Goal: Transaction & Acquisition: Book appointment/travel/reservation

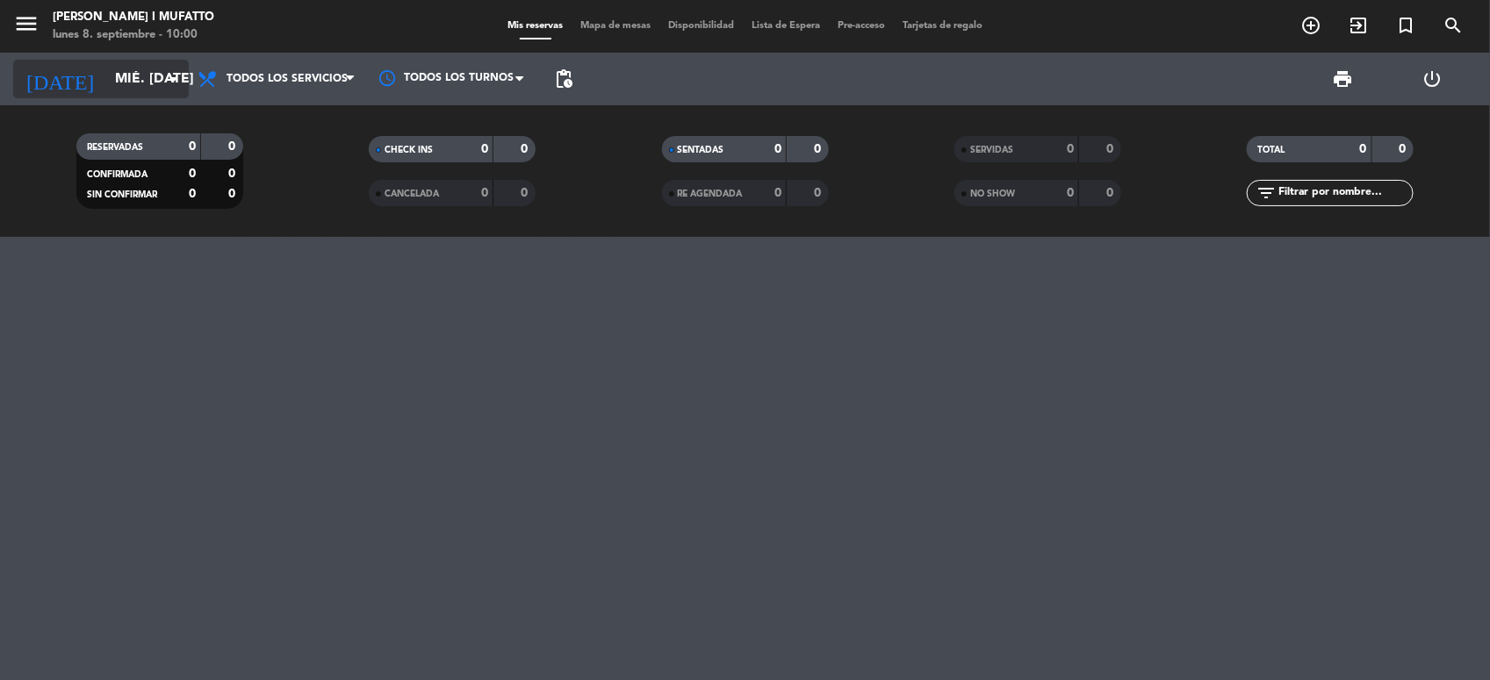
click at [160, 85] on input "mié. [DATE]" at bounding box center [198, 79] width 185 height 34
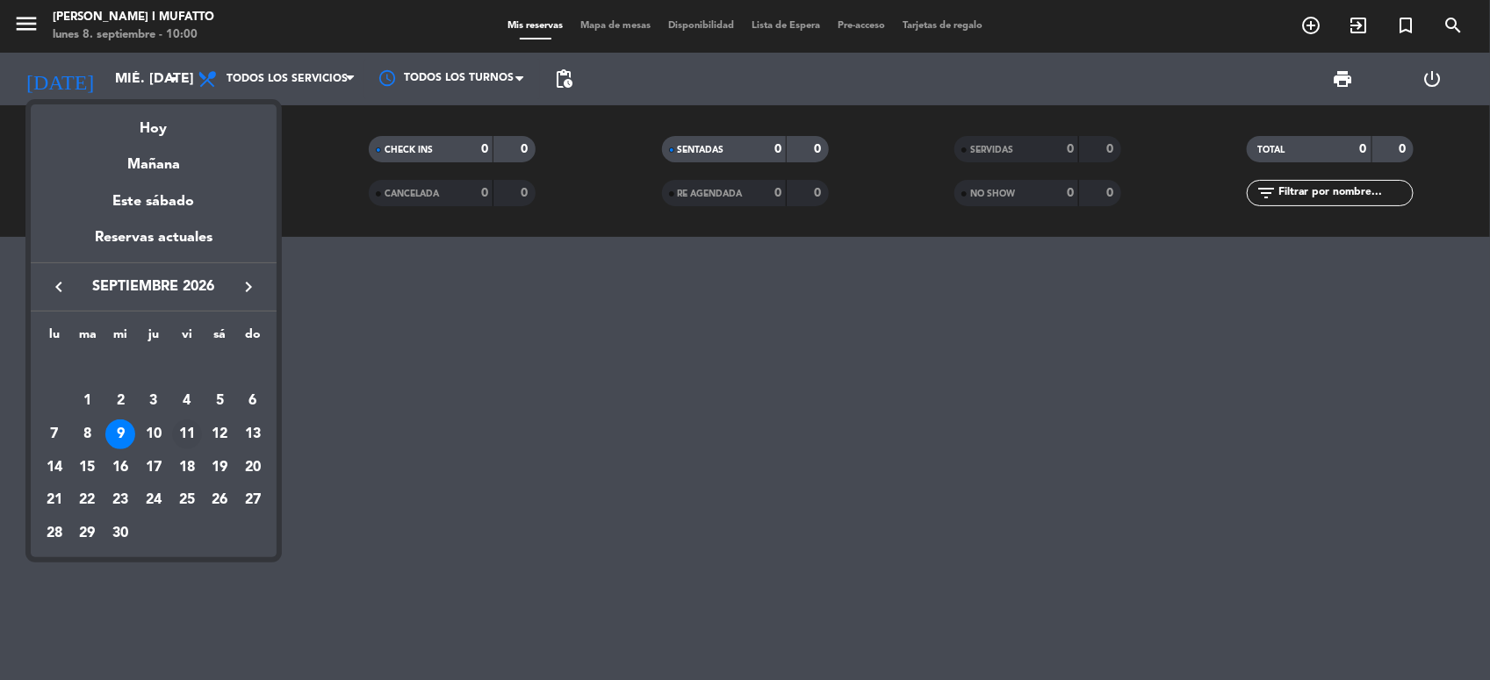
click at [181, 431] on div "11" at bounding box center [187, 435] width 30 height 30
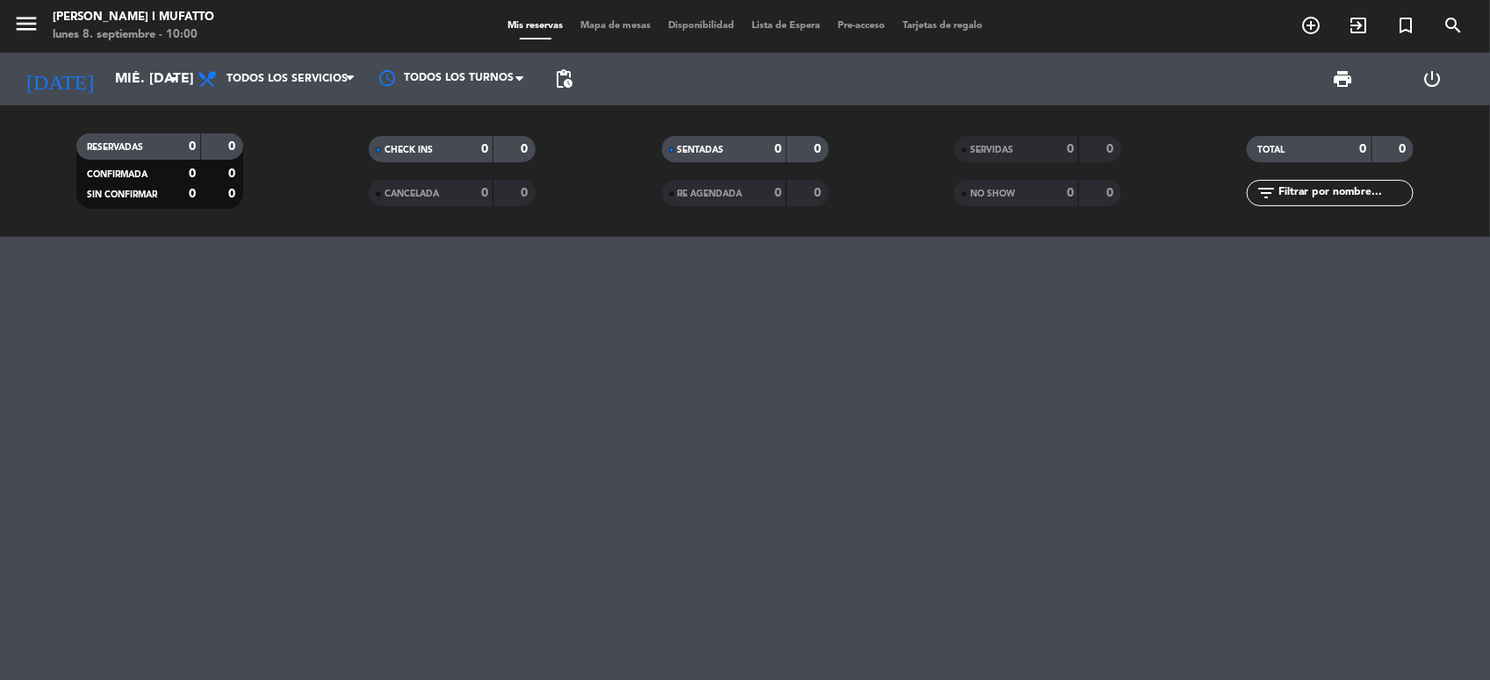
type input "vie. [DATE]"
click at [1308, 27] on icon "add_circle_outline" at bounding box center [1310, 25] width 21 height 21
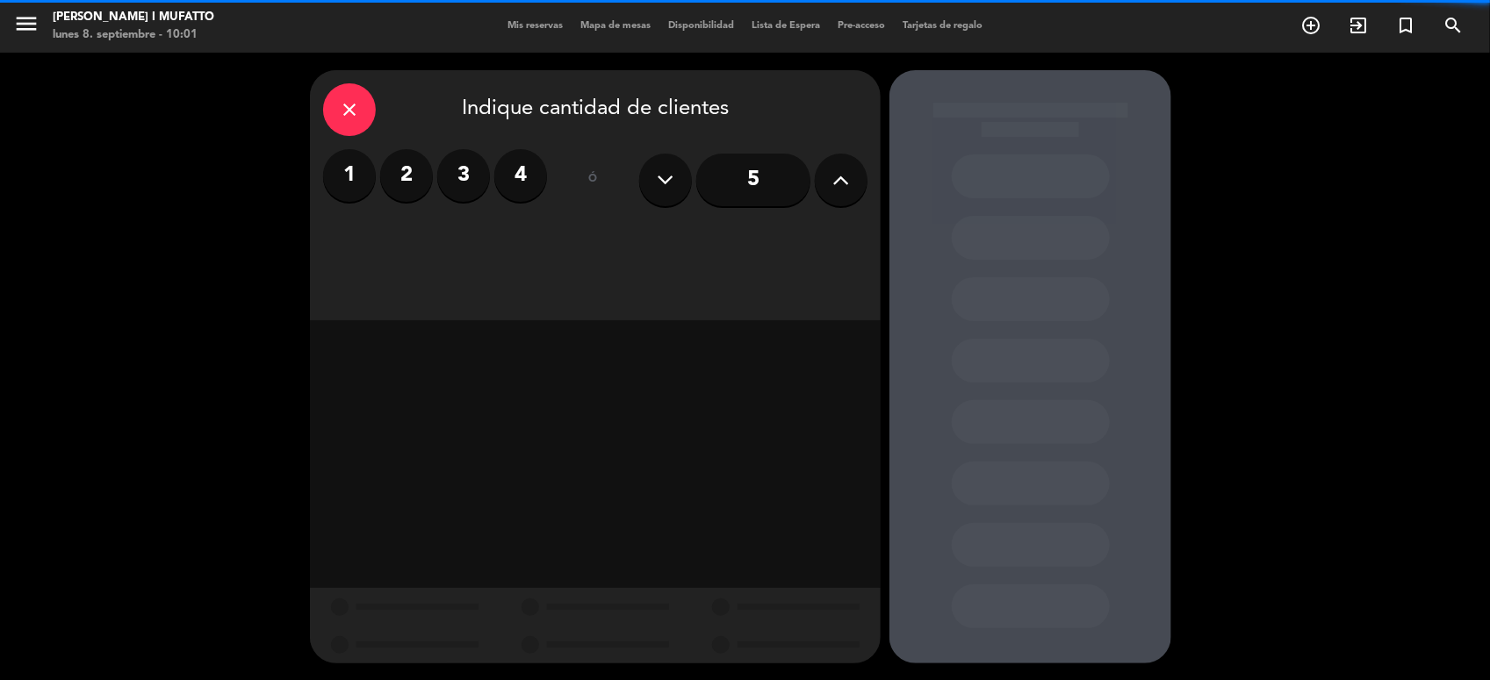
click at [822, 173] on button at bounding box center [841, 180] width 53 height 53
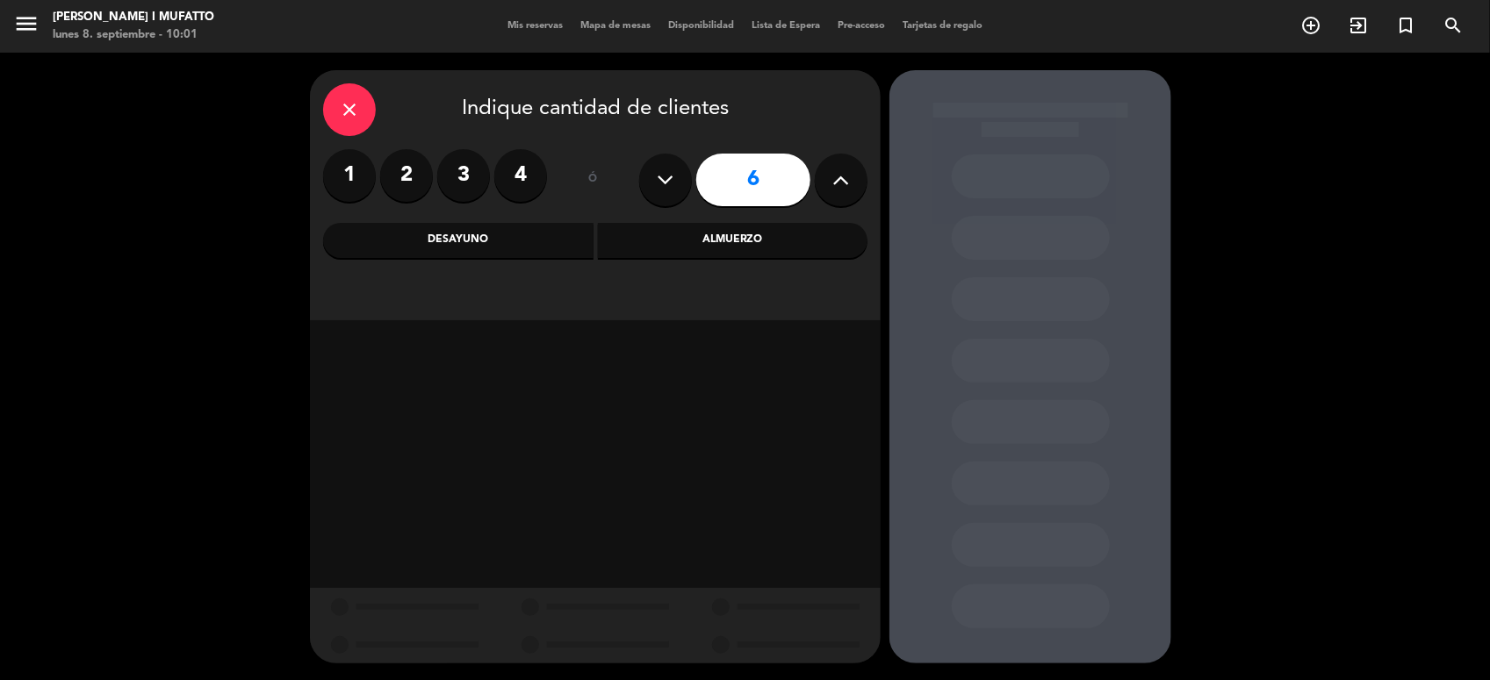
click at [459, 230] on div "Desayuno" at bounding box center [458, 240] width 270 height 35
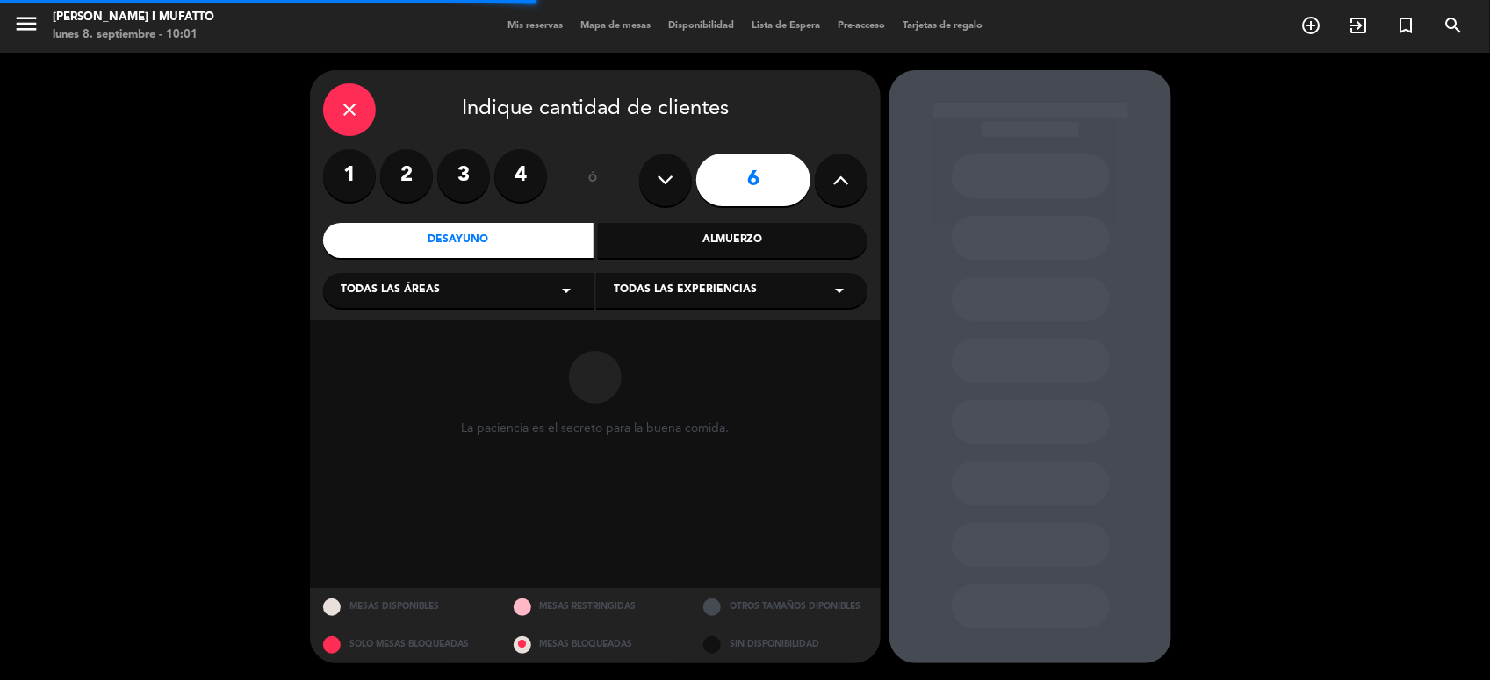
click at [639, 300] on div "Todas las experiencias arrow_drop_down" at bounding box center [731, 290] width 271 height 35
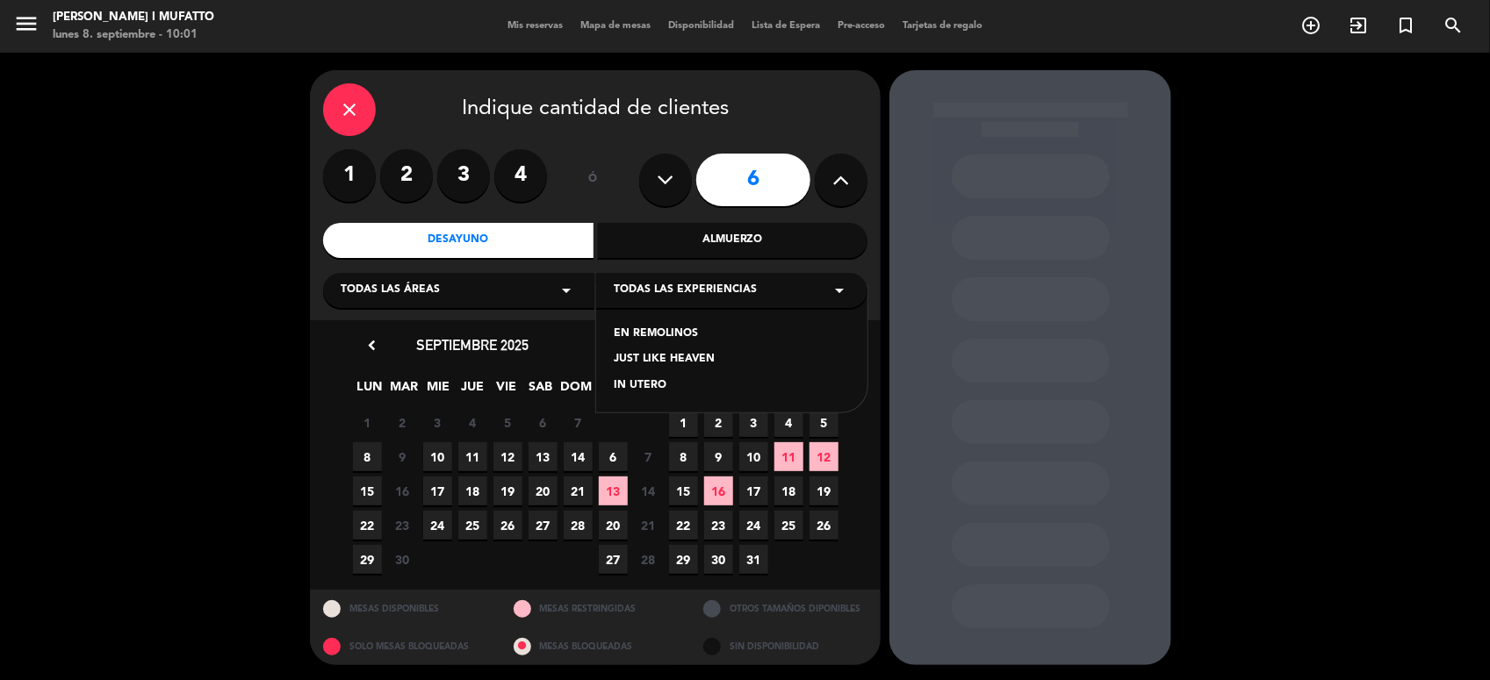
click at [639, 331] on div "EN REMOLINOS" at bounding box center [732, 335] width 236 height 18
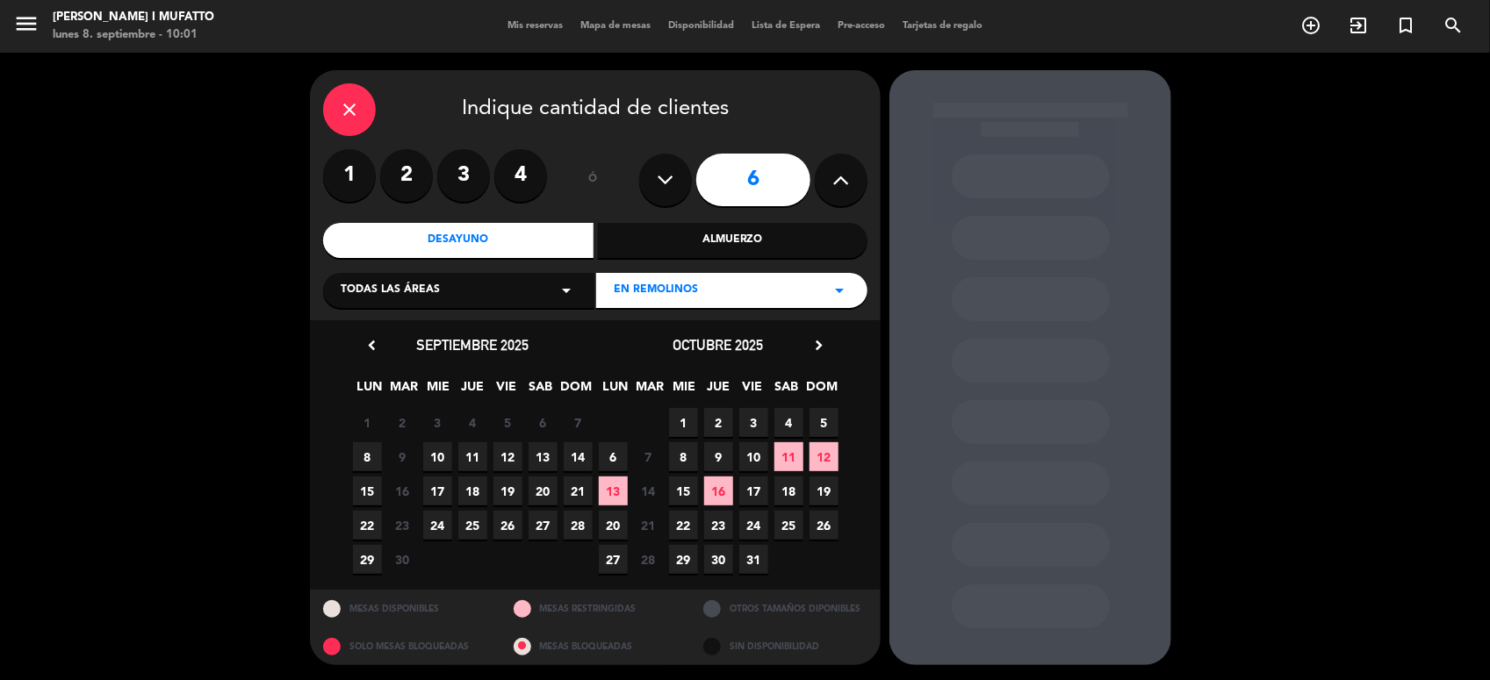
click at [476, 454] on span "11" at bounding box center [472, 456] width 29 height 29
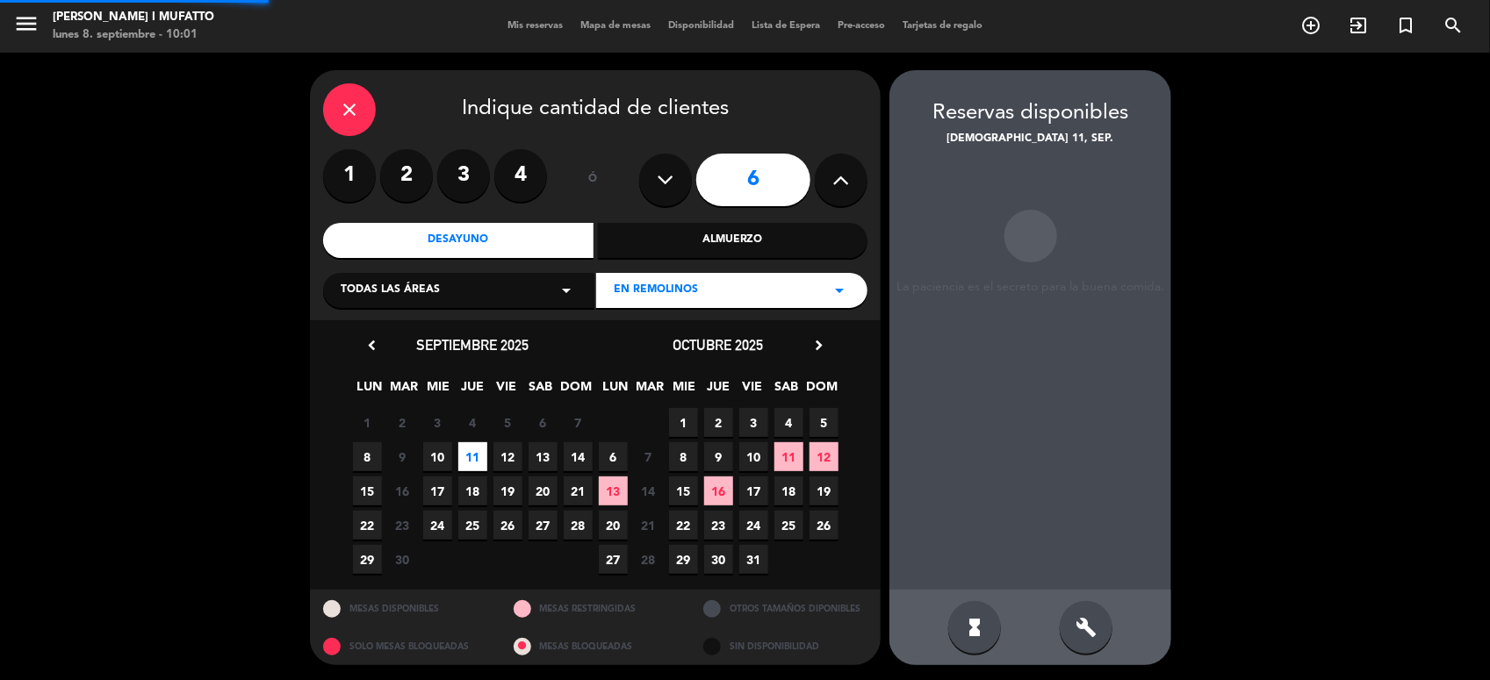
scroll to position [1, 0]
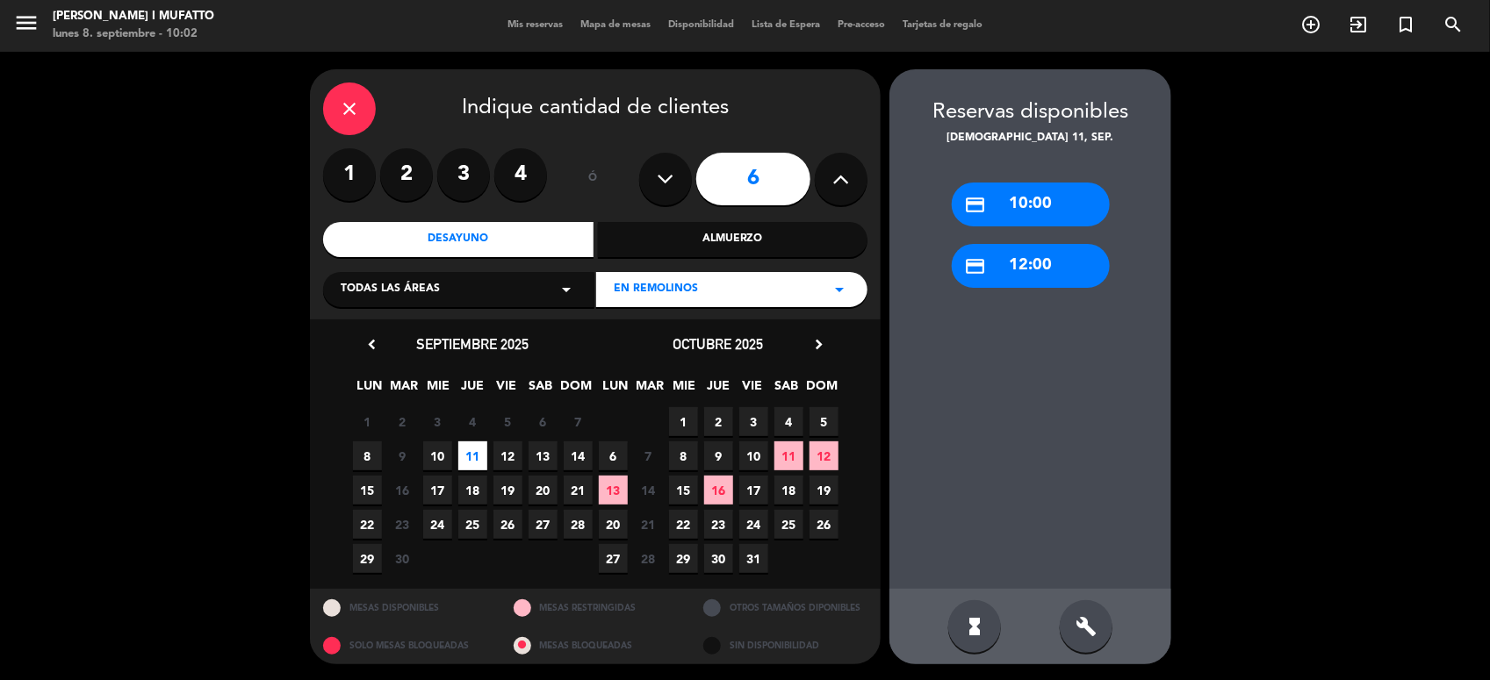
click at [1001, 269] on div "credit_card 12:00" at bounding box center [1031, 266] width 158 height 44
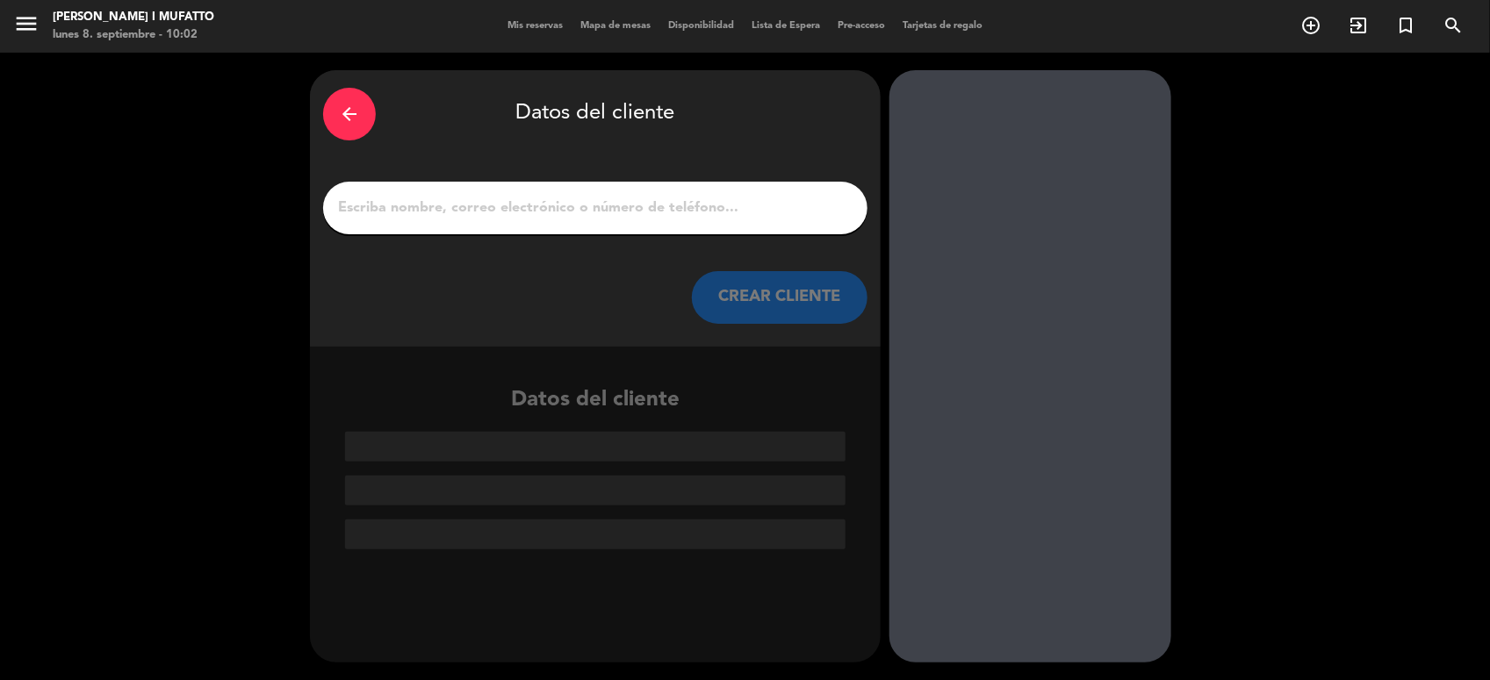
click at [619, 204] on input "1" at bounding box center [595, 208] width 518 height 25
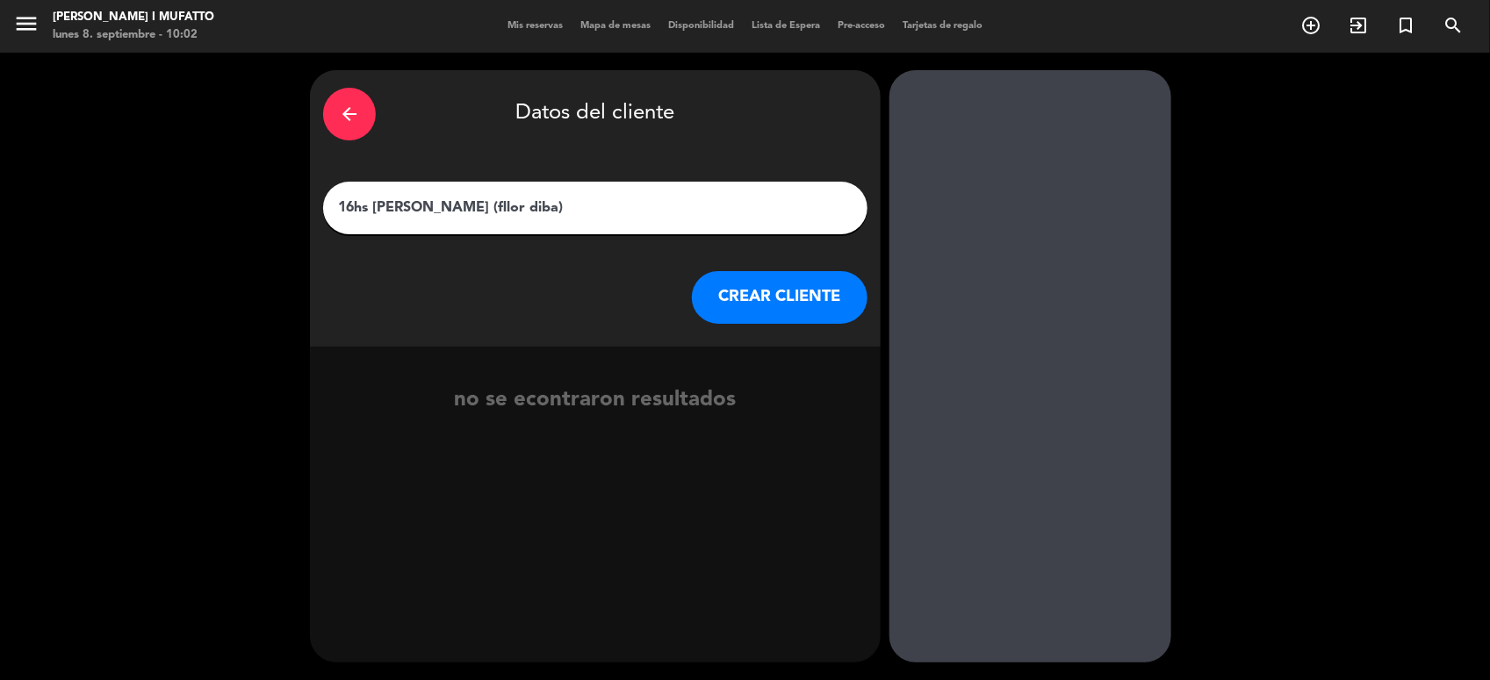
type input "16hs [PERSON_NAME] (fllor diba)"
click at [735, 286] on button "CREAR CLIENTE" at bounding box center [780, 297] width 176 height 53
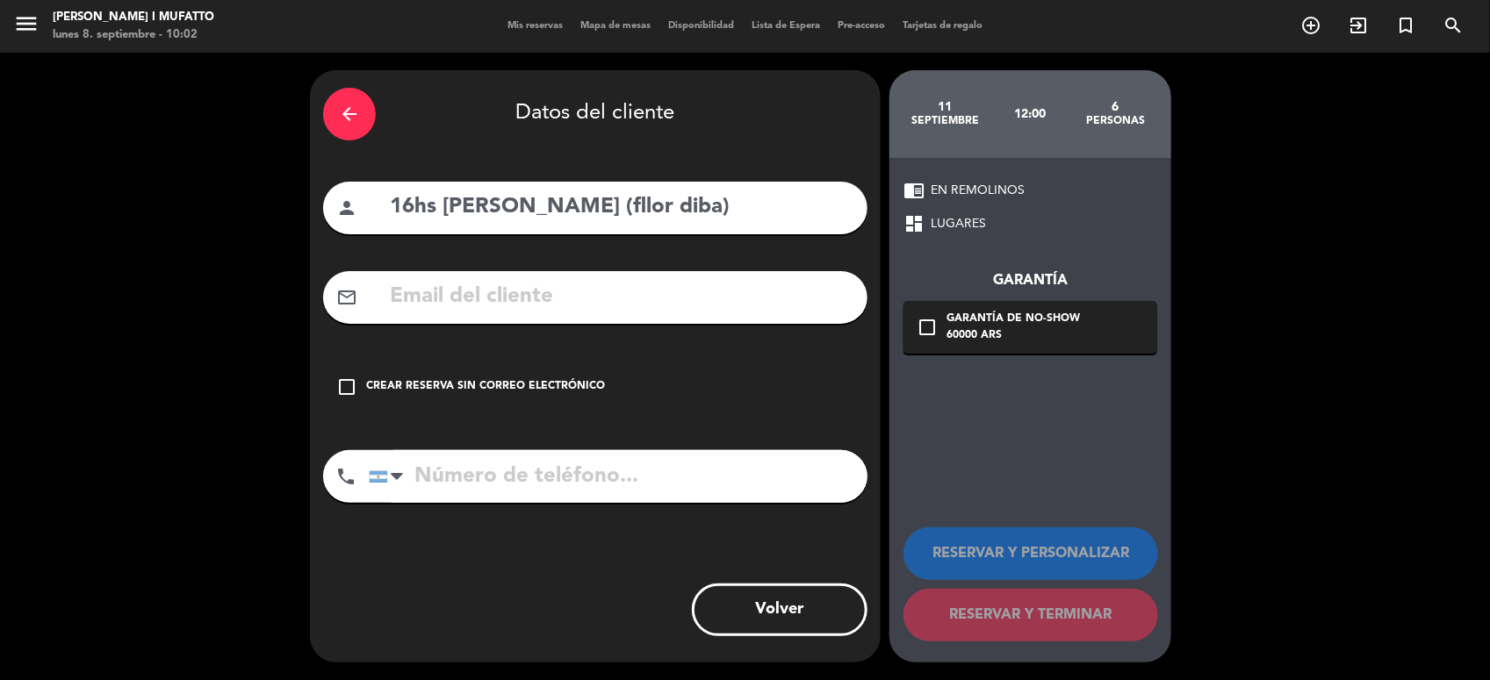
click at [449, 373] on div "check_box_outline_blank Crear reserva sin correo electrónico" at bounding box center [595, 387] width 544 height 53
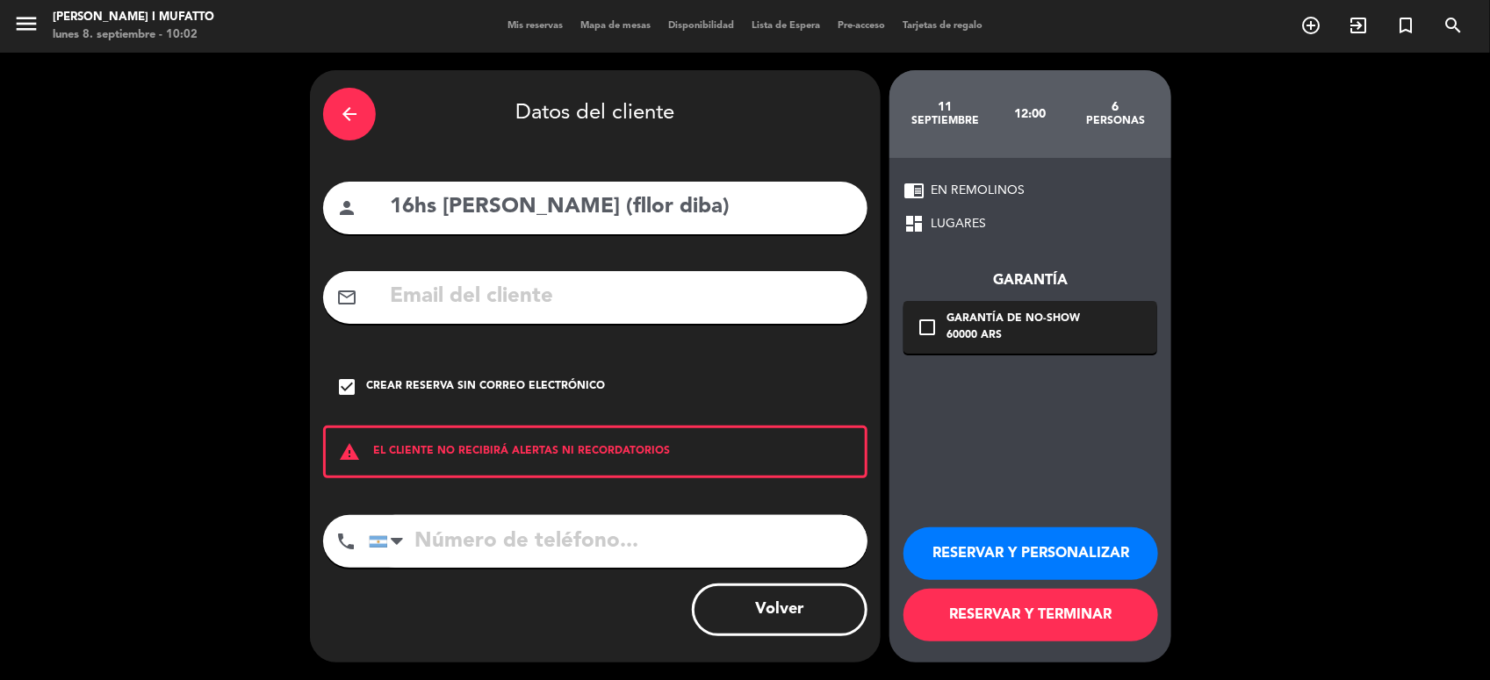
click at [1100, 557] on button "RESERVAR Y PERSONALIZAR" at bounding box center [1030, 554] width 255 height 53
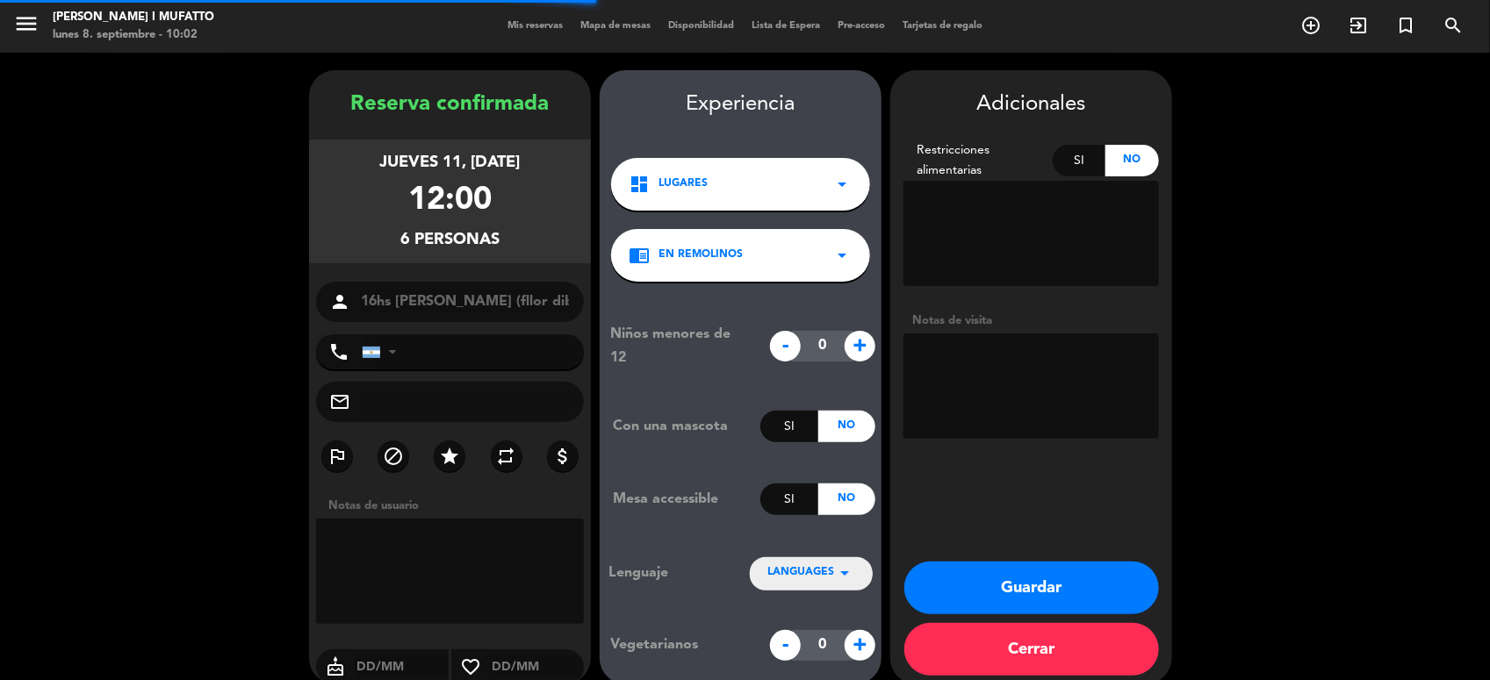
scroll to position [22, 0]
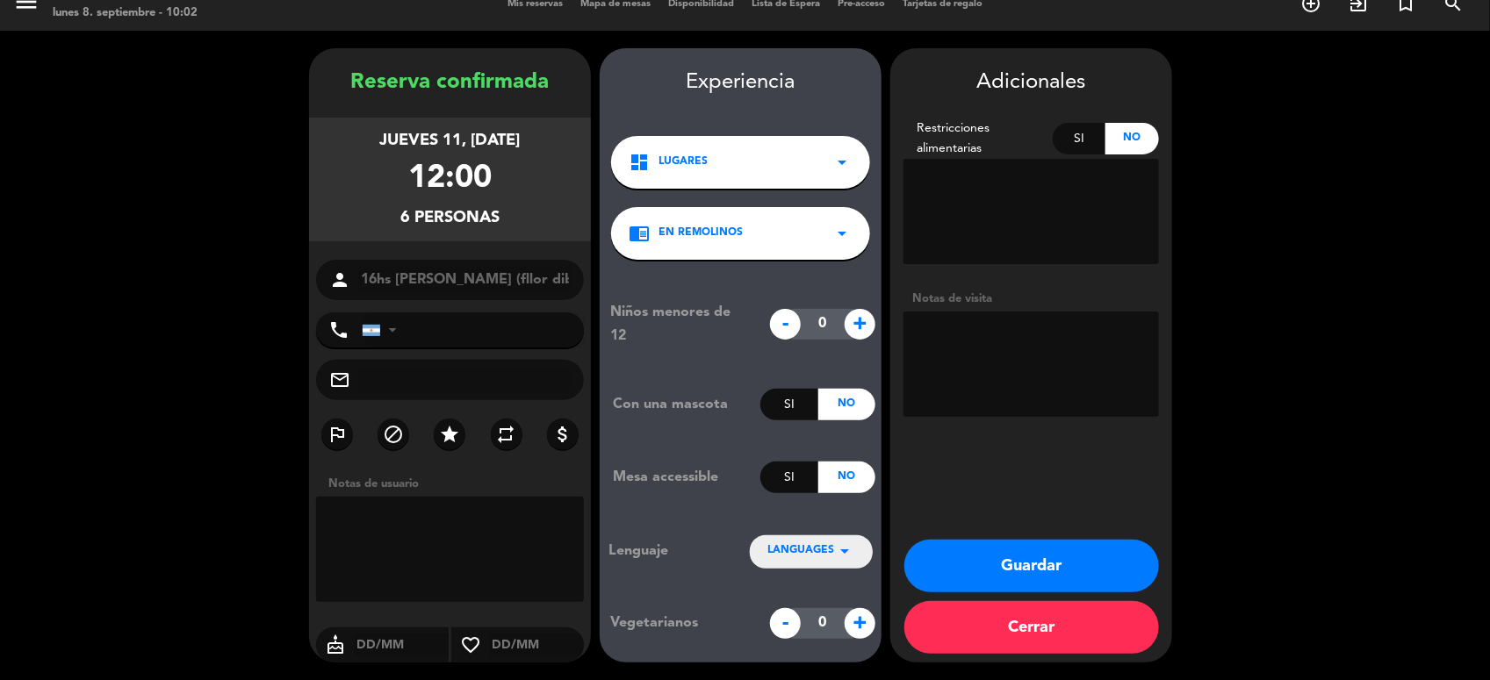
click at [837, 555] on icon "arrow_drop_down" at bounding box center [844, 551] width 21 height 21
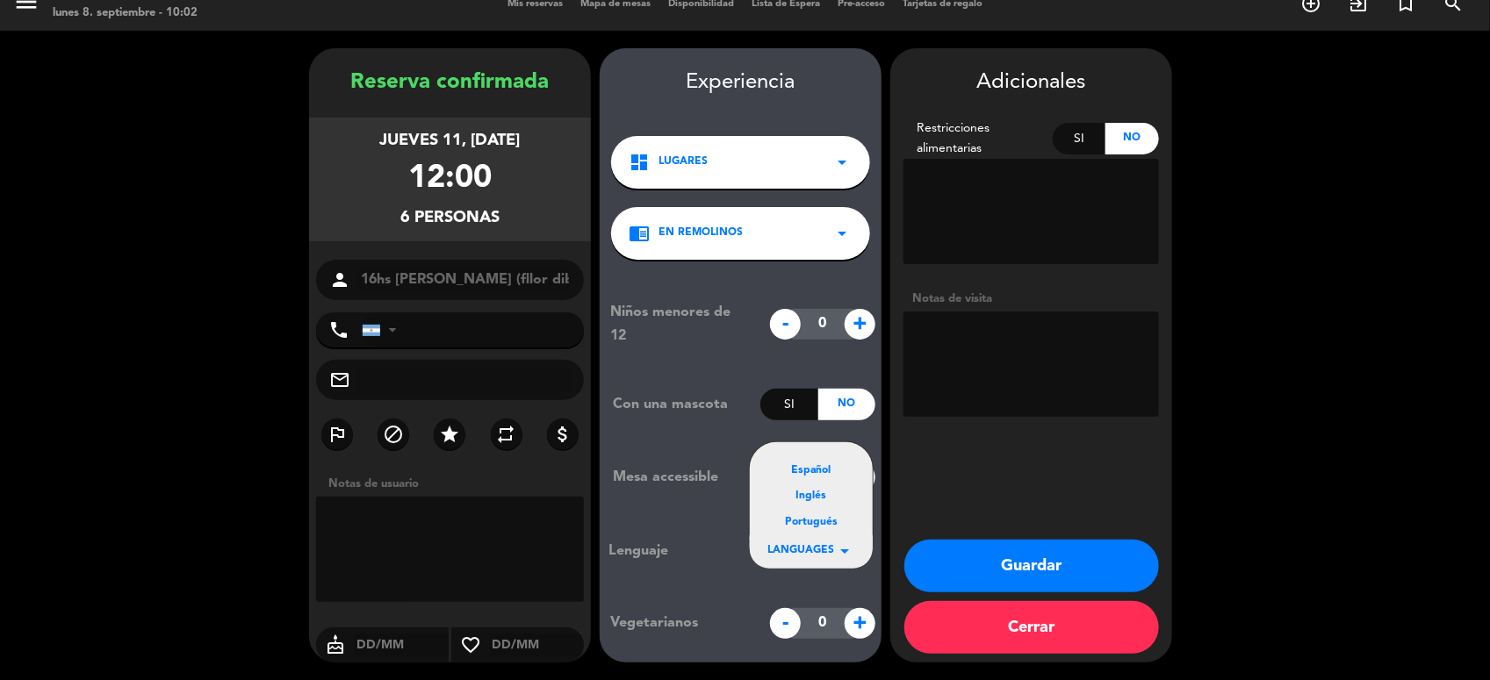
click at [812, 472] on div "Español" at bounding box center [811, 472] width 88 height 18
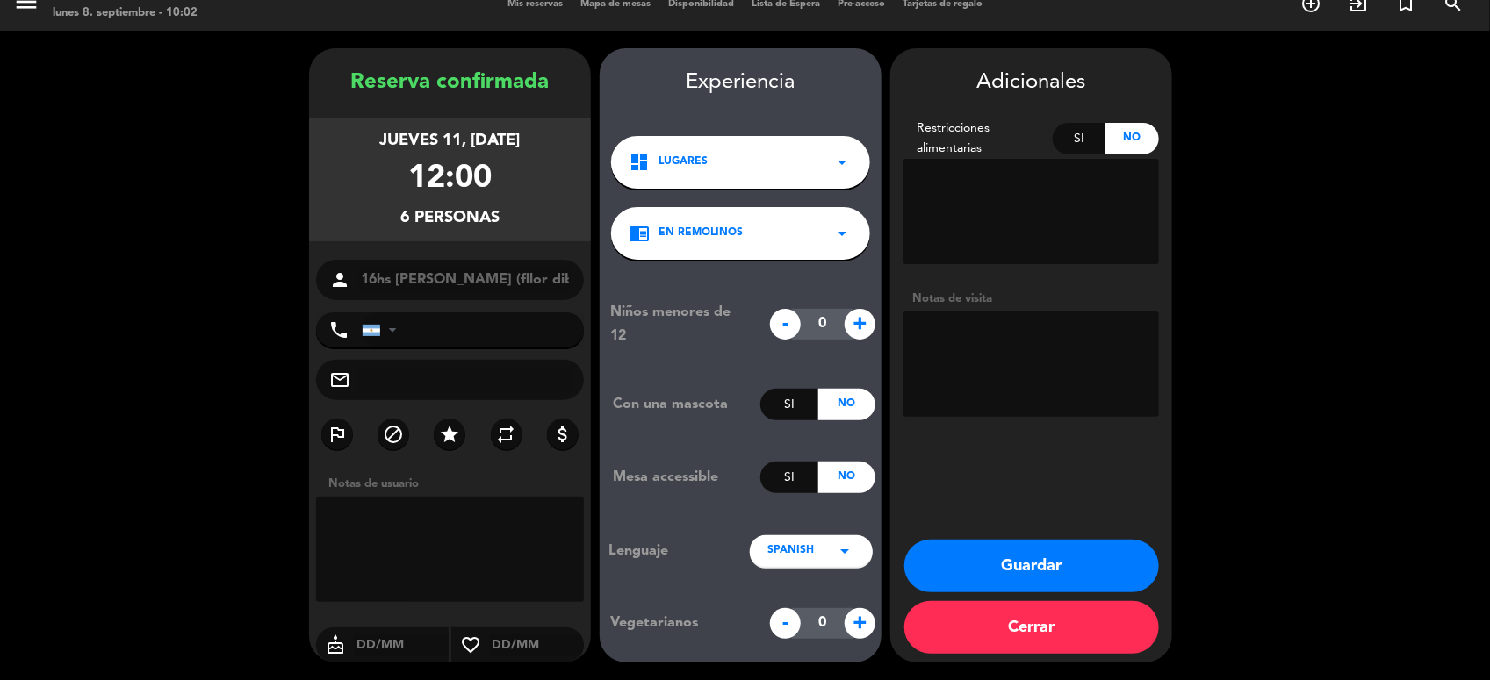
click at [980, 557] on button "Guardar" at bounding box center [1031, 566] width 255 height 53
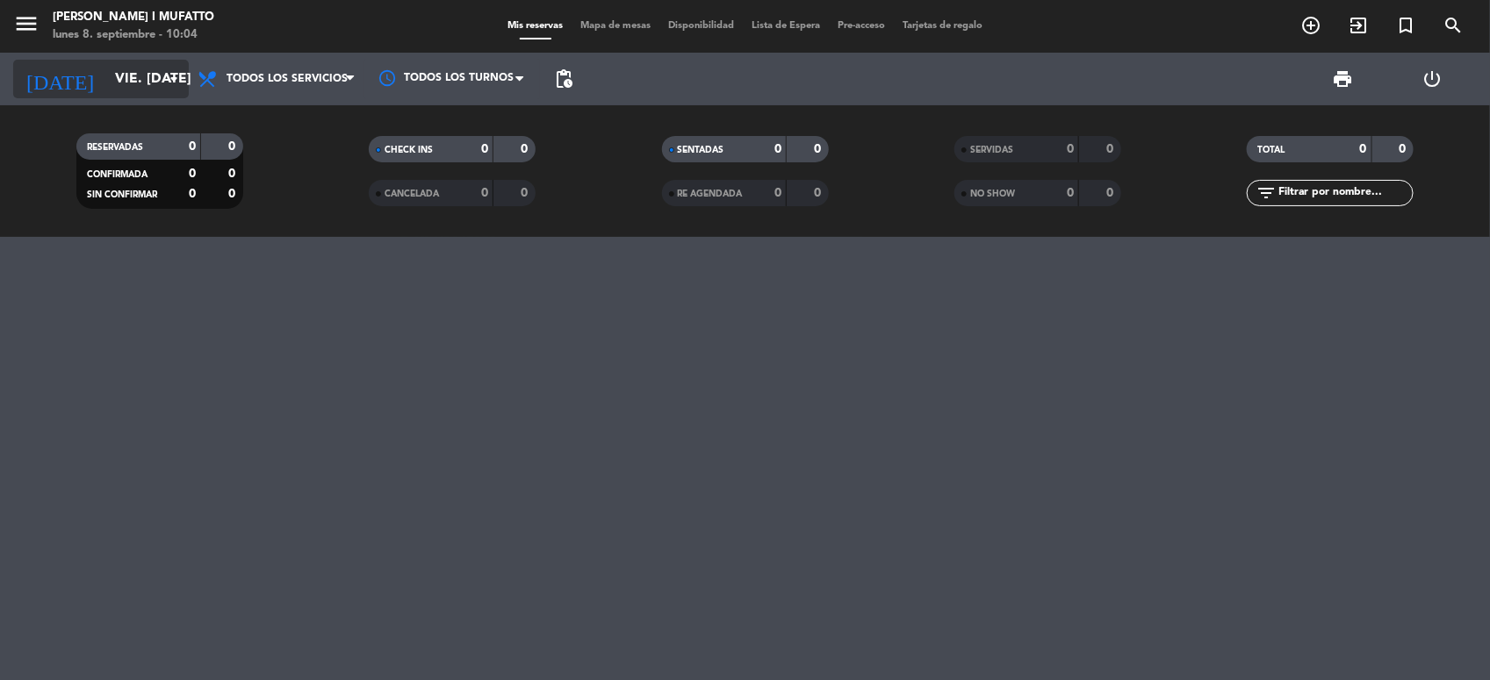
click at [176, 79] on icon "arrow_drop_down" at bounding box center [173, 78] width 21 height 21
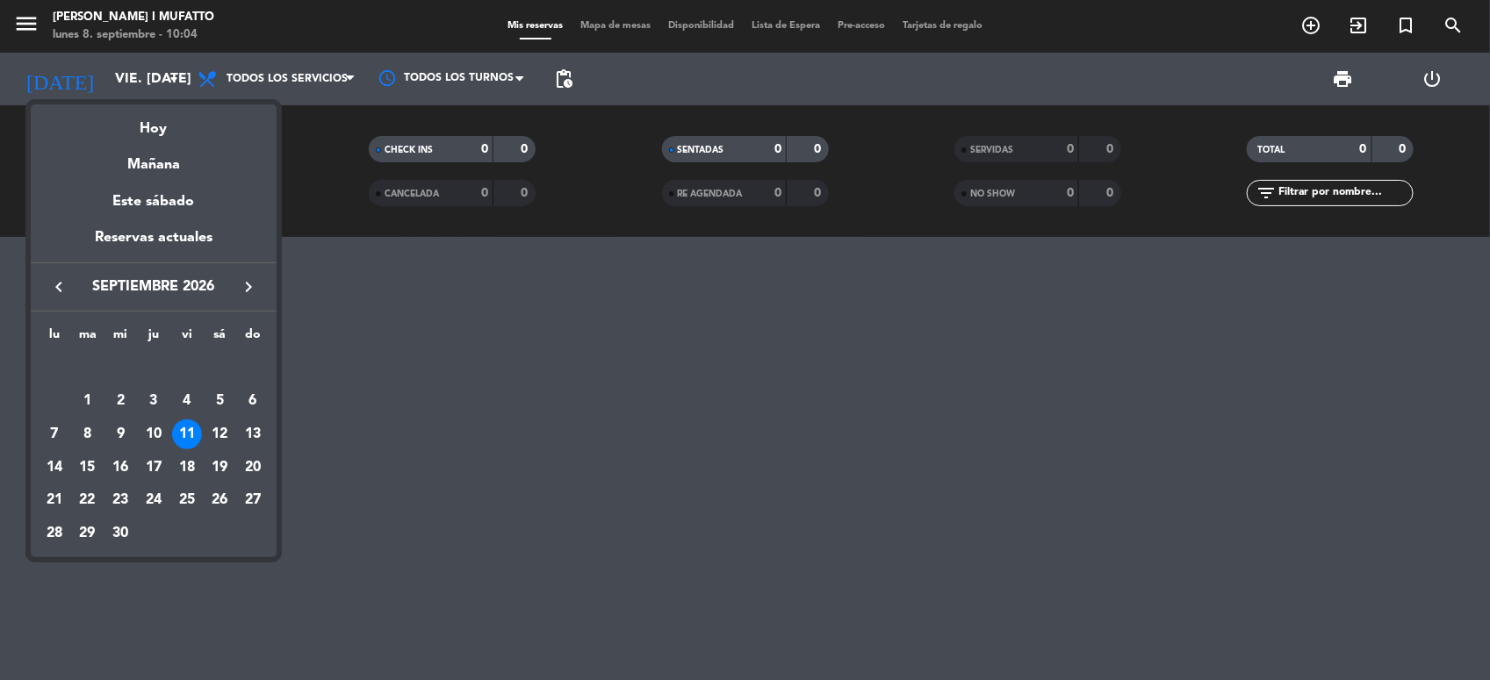
click at [242, 283] on icon "keyboard_arrow_right" at bounding box center [248, 287] width 21 height 21
click at [247, 399] on div "8" at bounding box center [253, 401] width 30 height 30
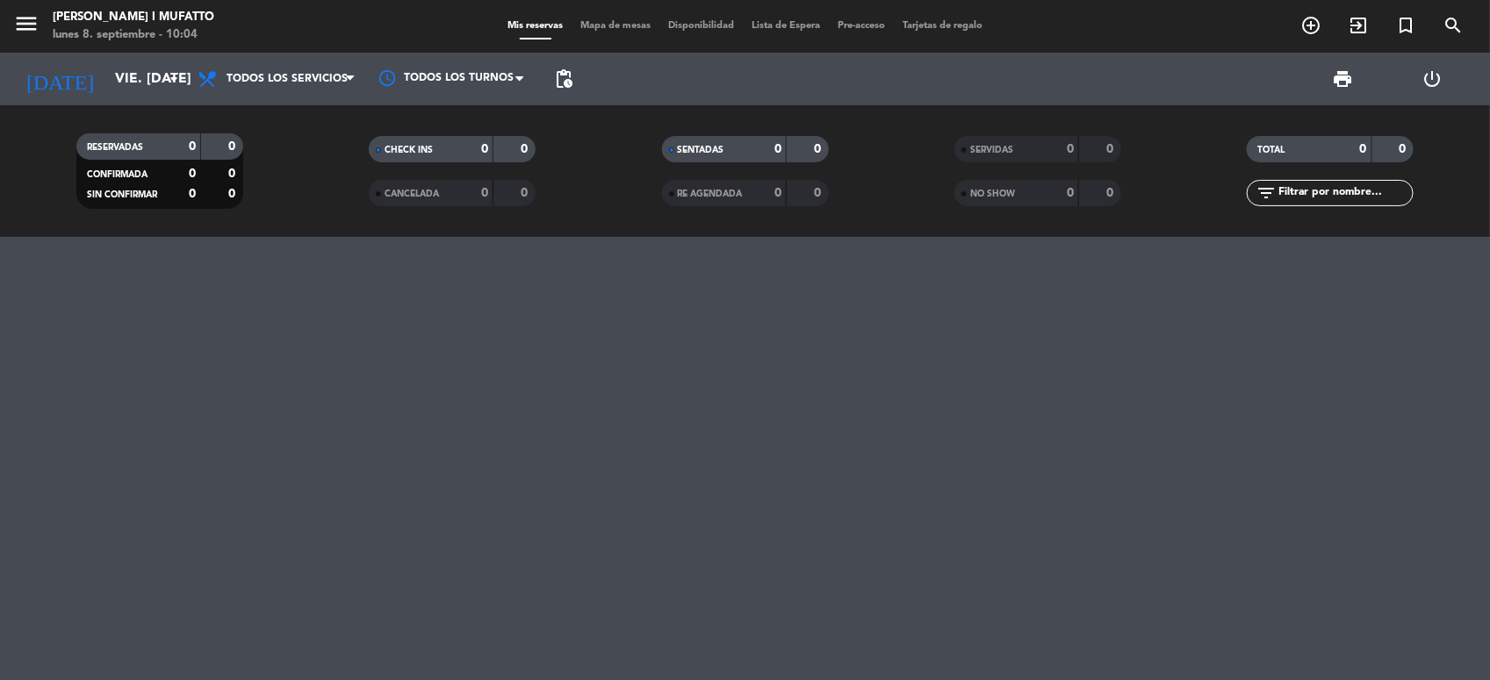
type input "dom. [DATE]"
click at [1317, 22] on icon "add_circle_outline" at bounding box center [1310, 25] width 21 height 21
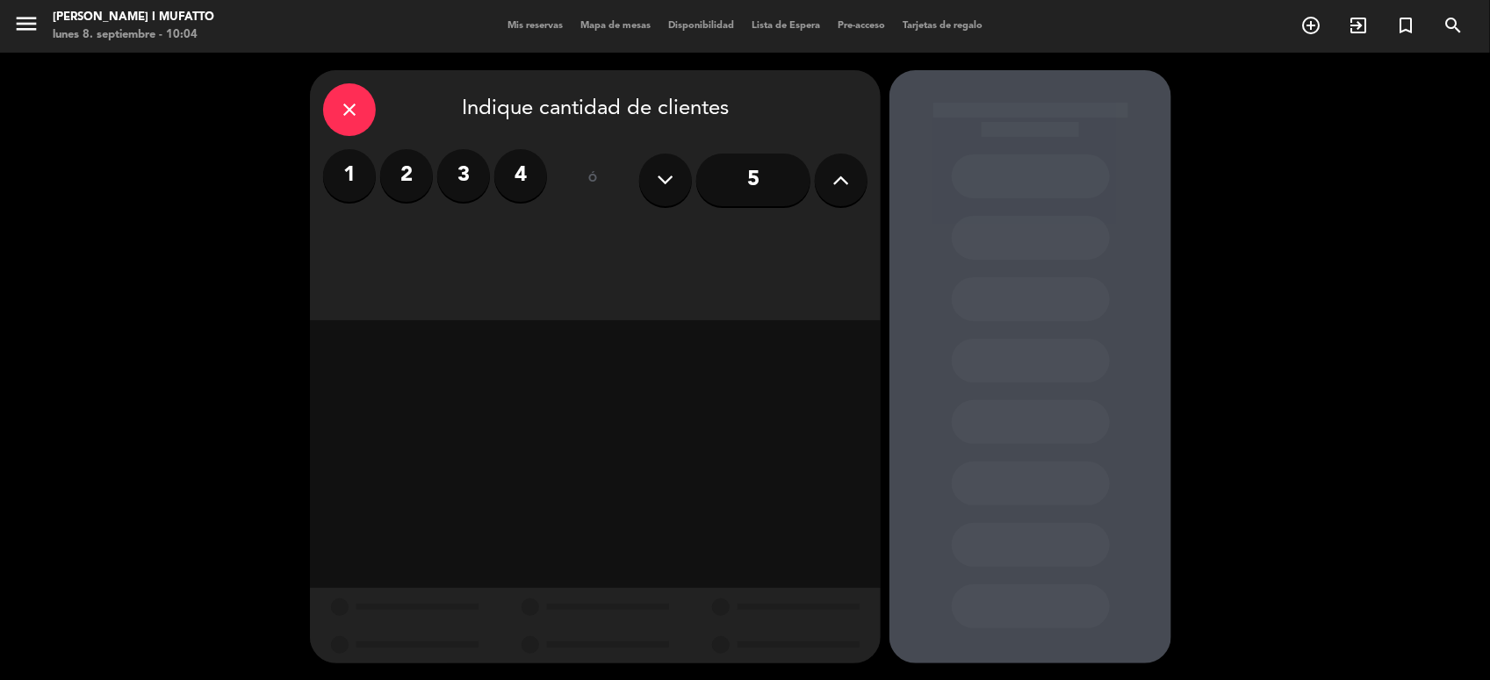
click at [411, 173] on label "2" at bounding box center [406, 175] width 53 height 53
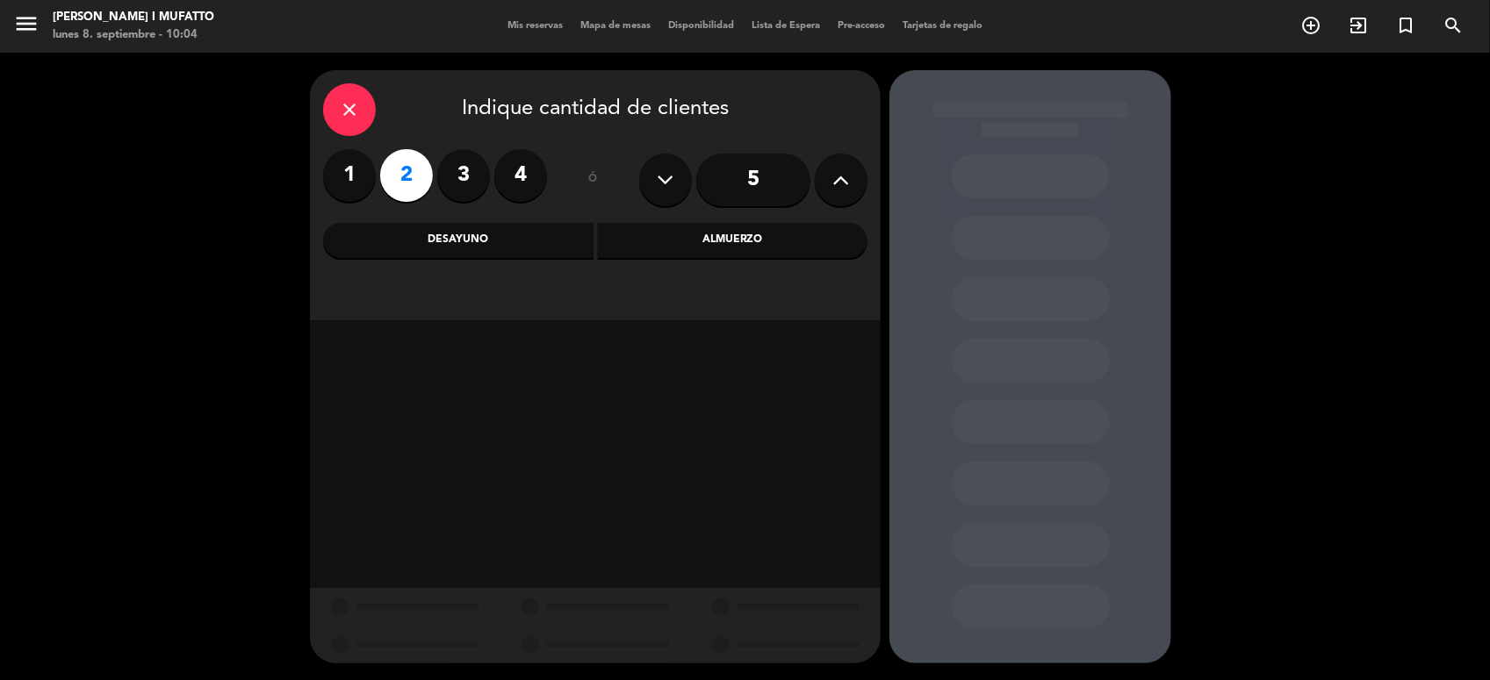
click at [457, 226] on div "Desayuno" at bounding box center [458, 240] width 270 height 35
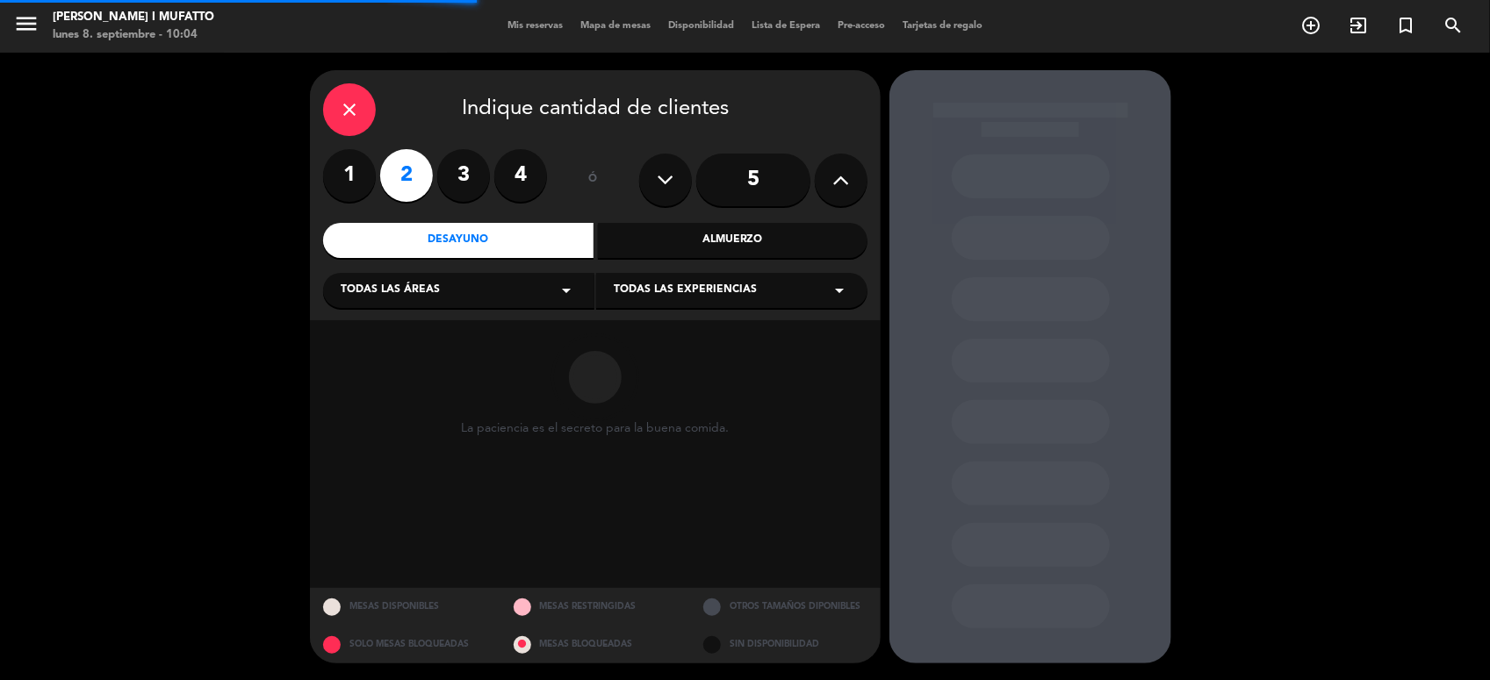
click at [691, 287] on span "Todas las experiencias" at bounding box center [685, 291] width 143 height 18
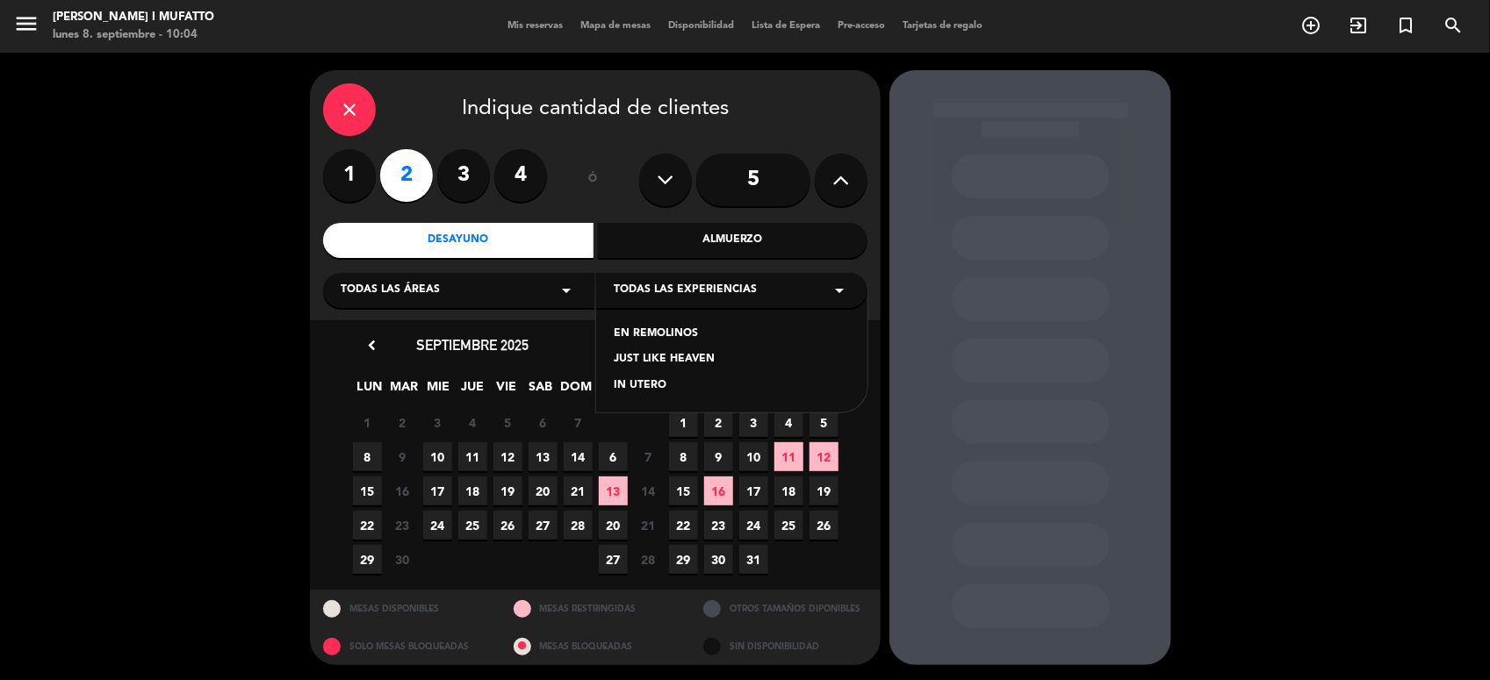
click at [643, 336] on div "EN REMOLINOS" at bounding box center [732, 335] width 236 height 18
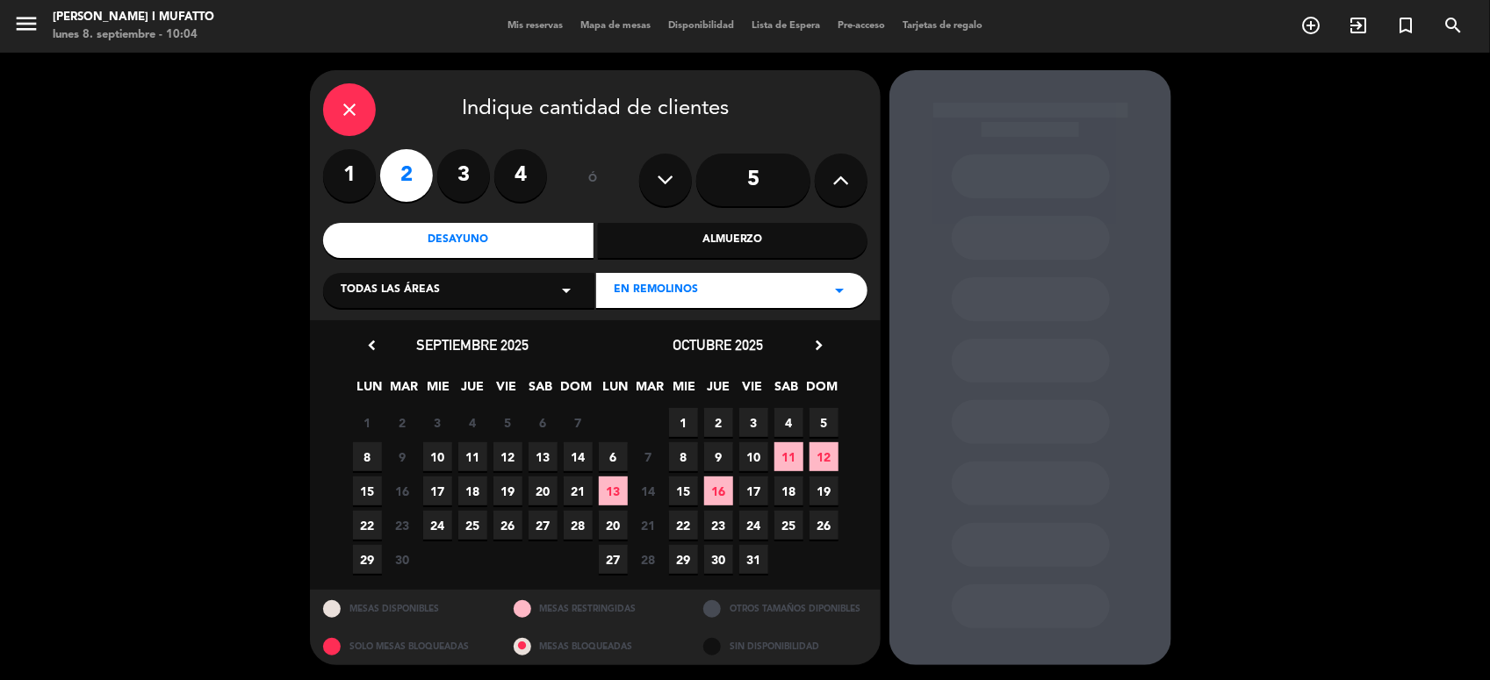
click at [819, 352] on icon "chevron_right" at bounding box center [818, 345] width 18 height 18
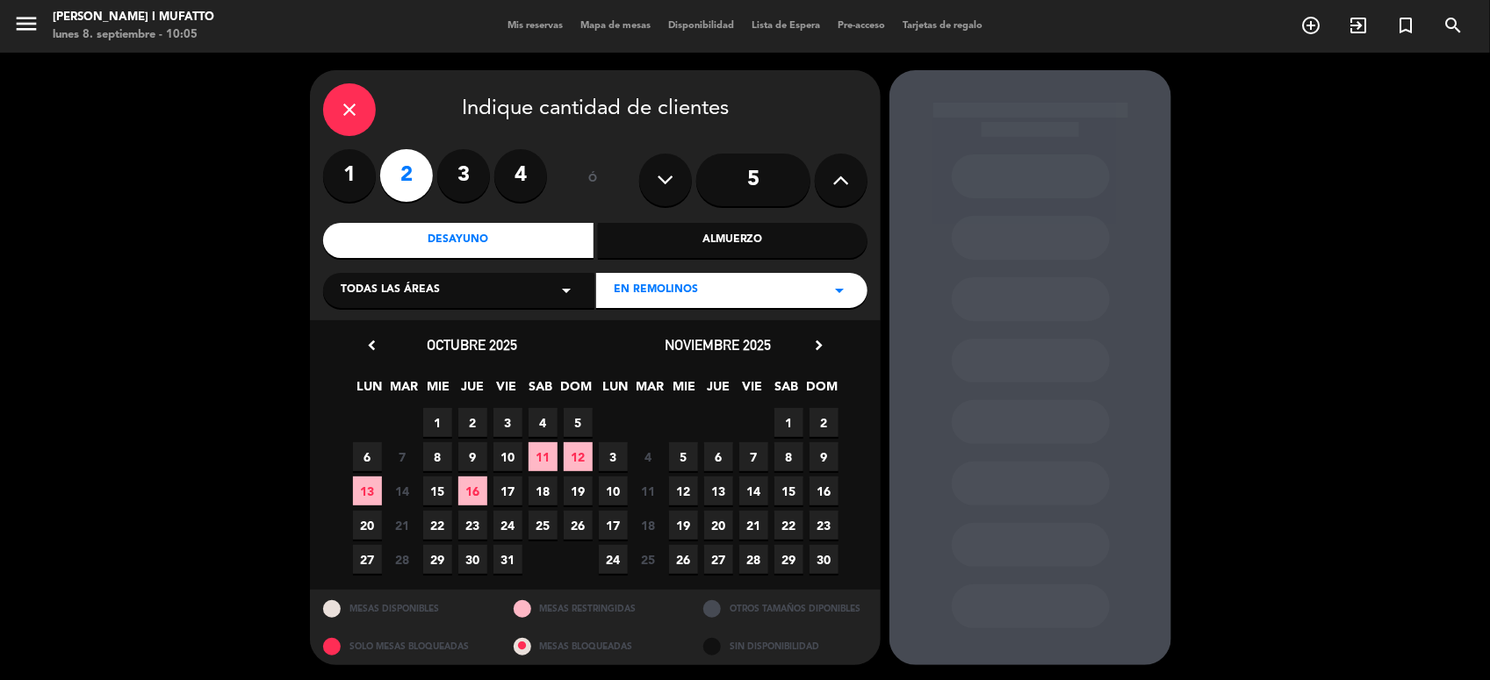
click at [793, 458] on span "8" at bounding box center [788, 456] width 29 height 29
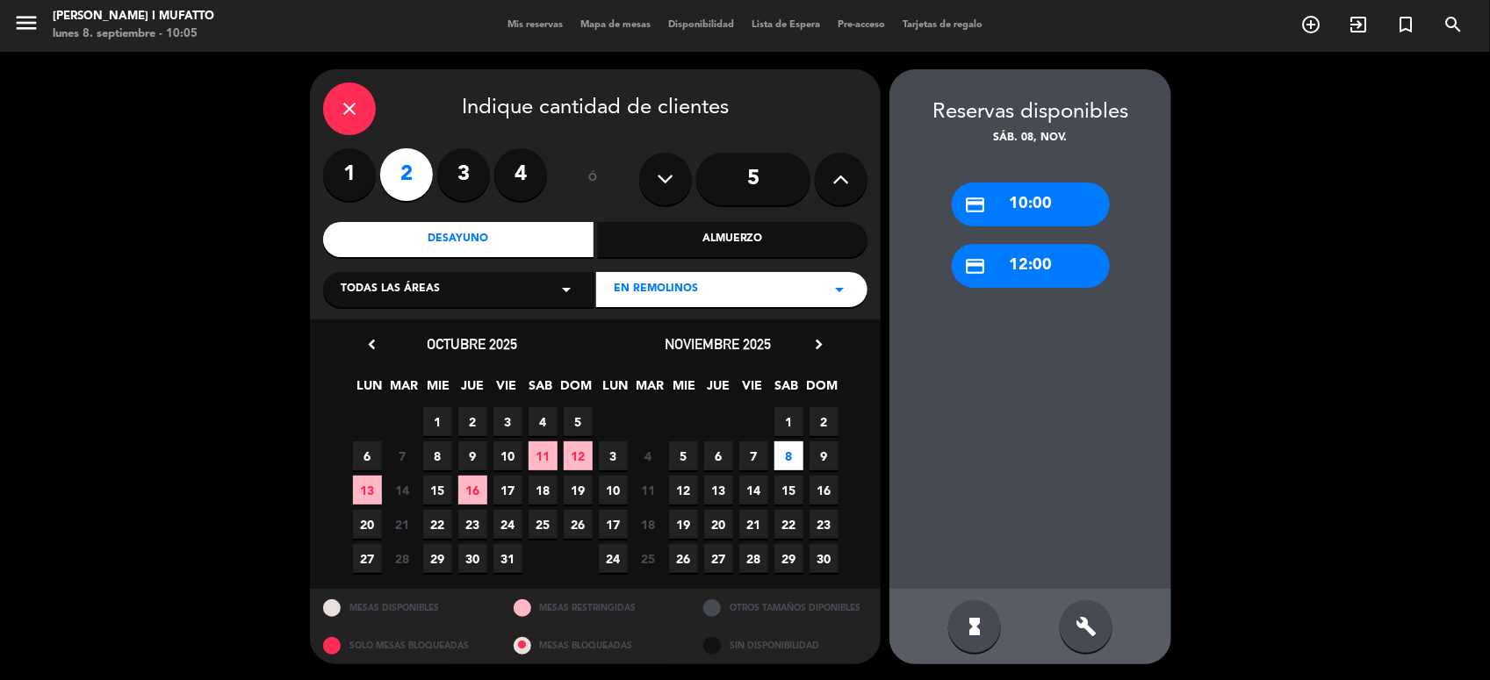
click at [988, 198] on div "credit_card 10:00" at bounding box center [1031, 205] width 158 height 44
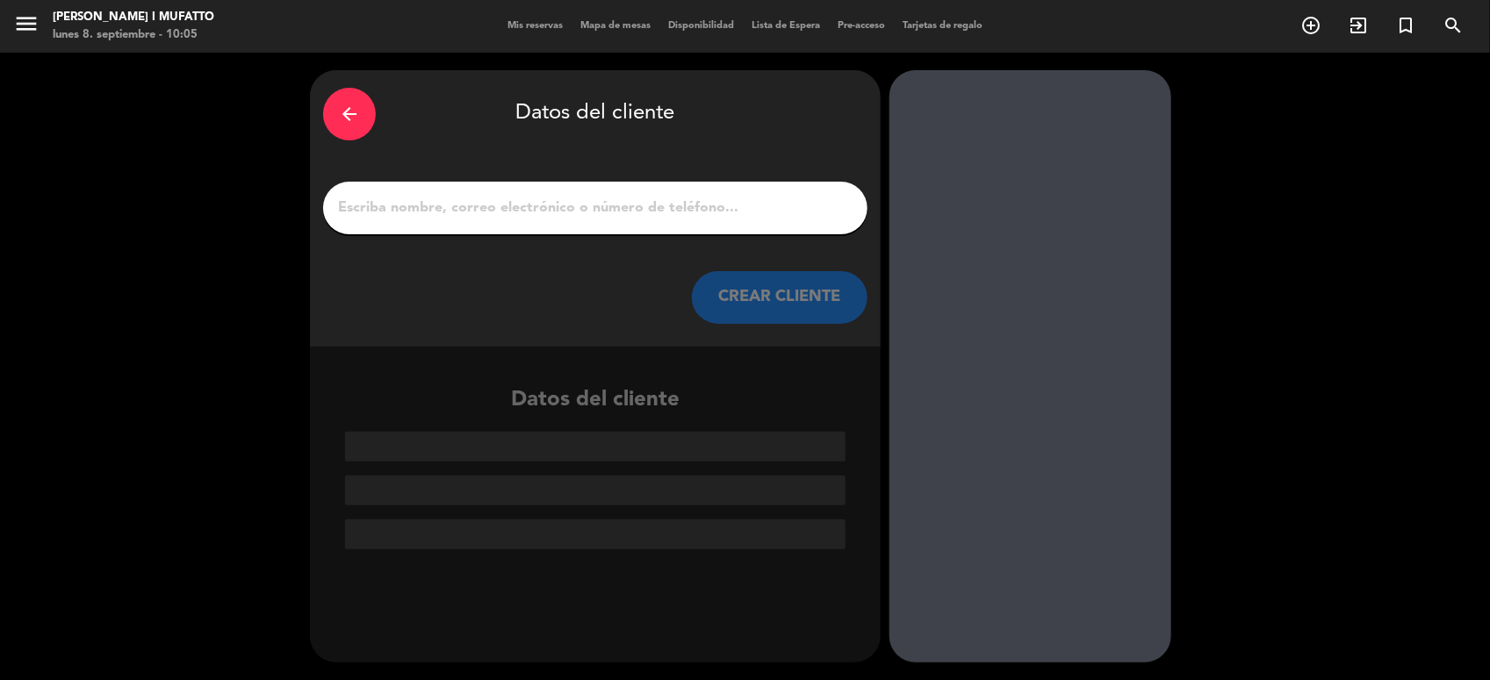
scroll to position [0, 0]
click at [693, 209] on input "1" at bounding box center [595, 208] width 518 height 25
paste input "[PERSON_NAME]"
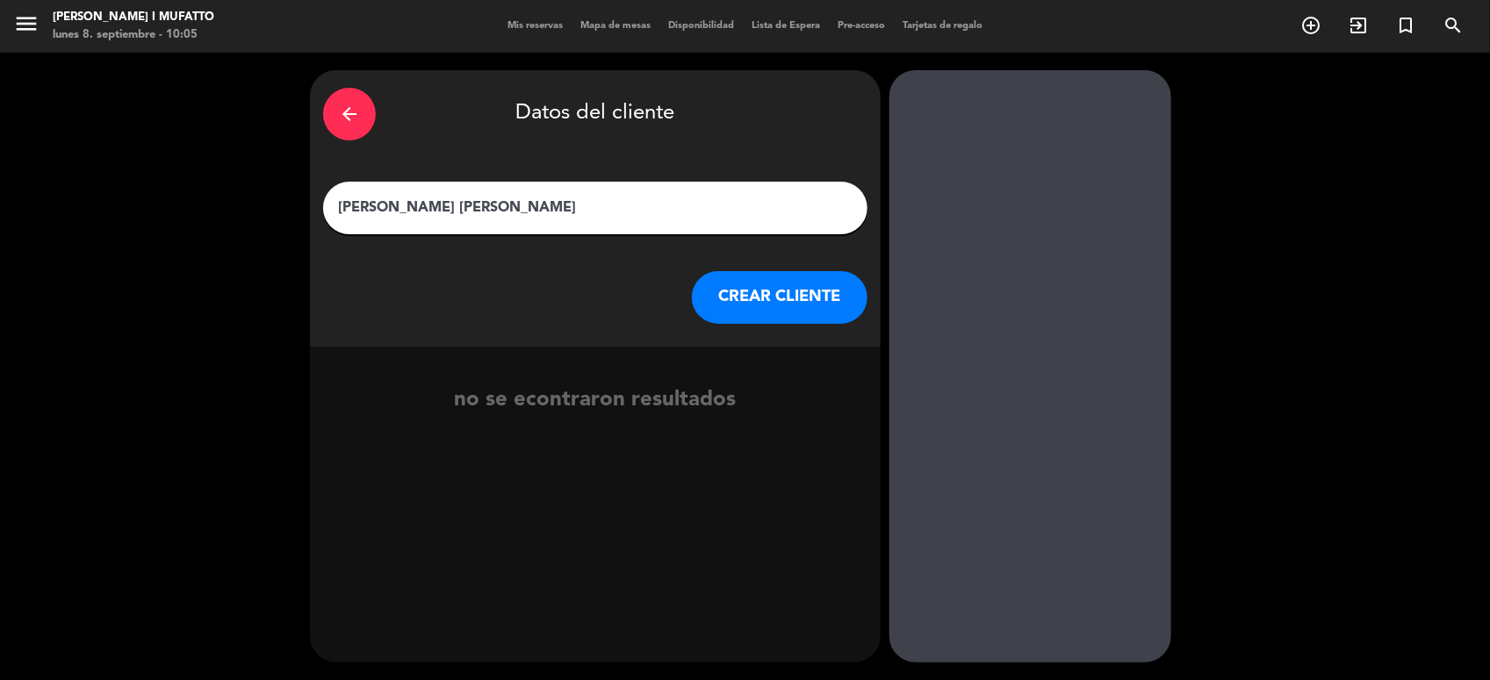
type input "[PERSON_NAME] [PERSON_NAME]"
click at [760, 277] on button "CREAR CLIENTE" at bounding box center [780, 297] width 176 height 53
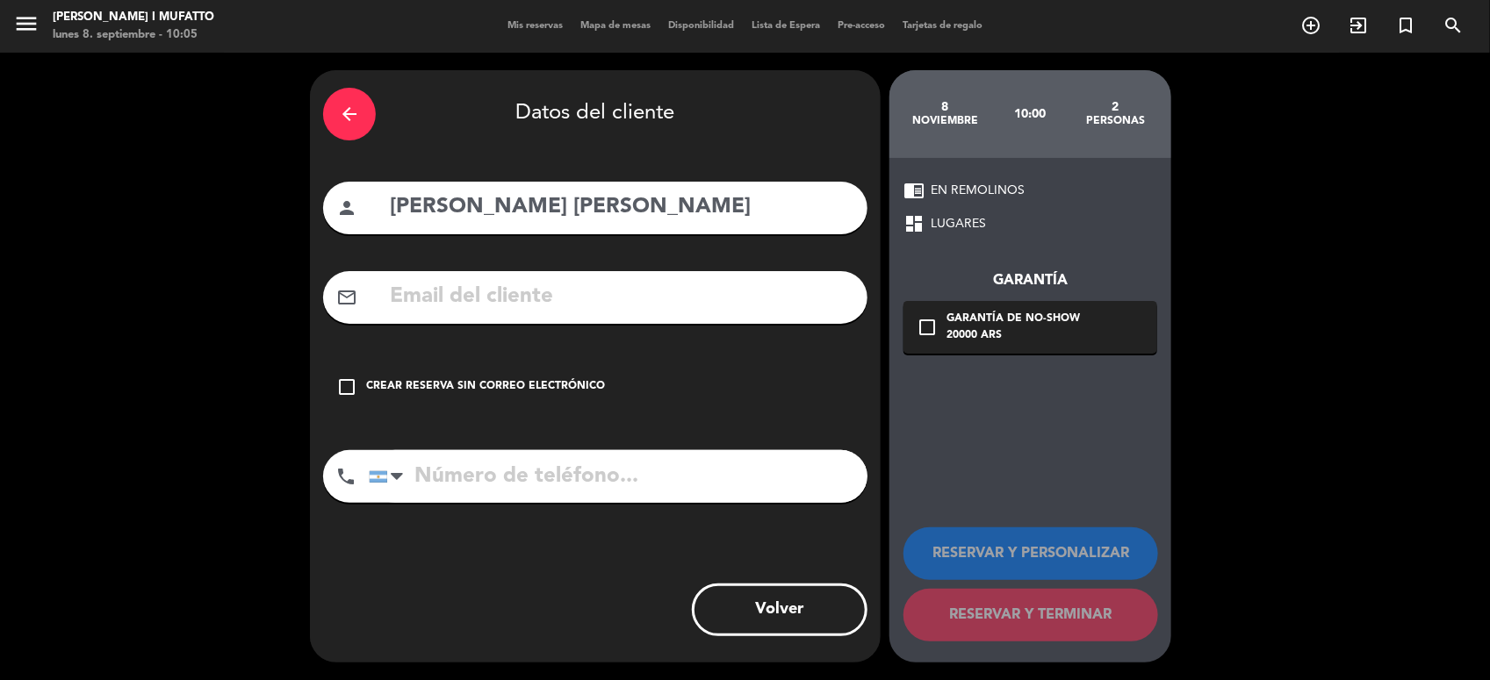
click at [452, 382] on div "Crear reserva sin correo electrónico" at bounding box center [485, 387] width 239 height 18
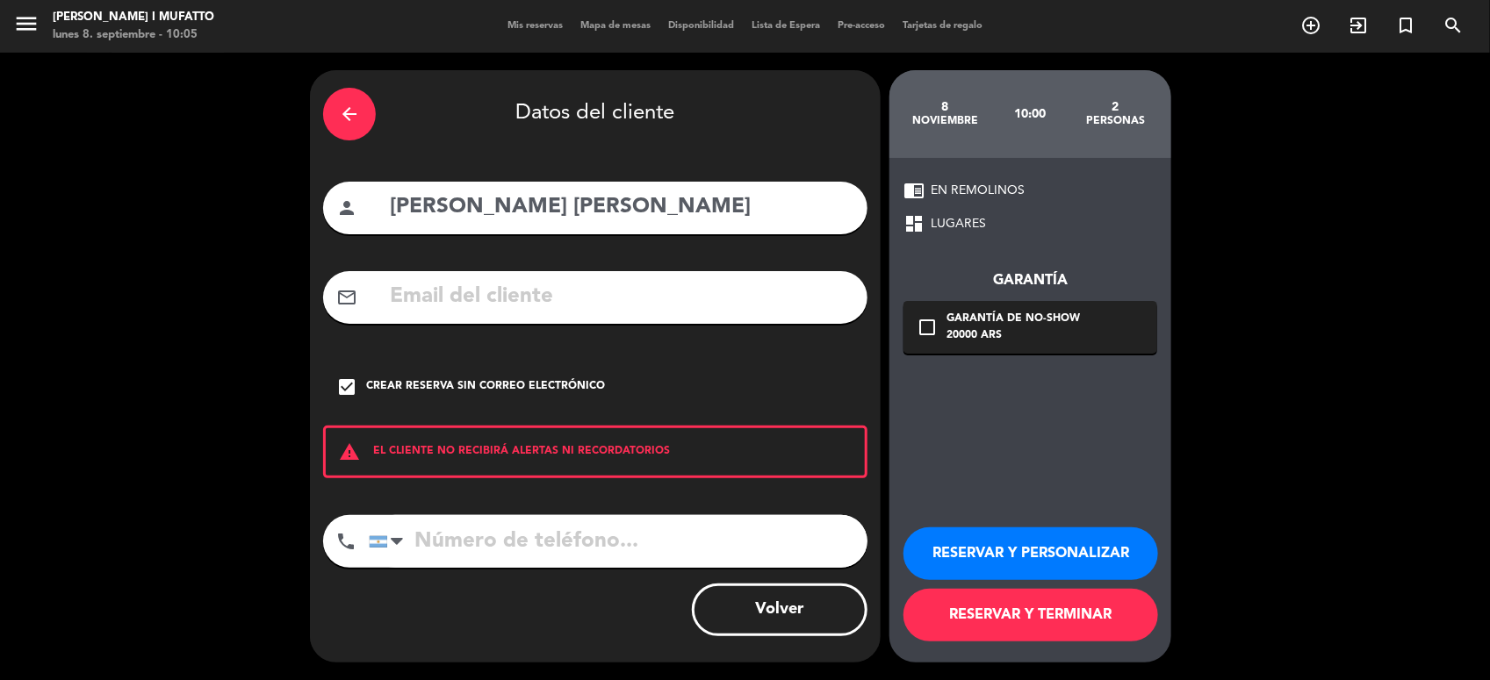
click at [959, 555] on button "RESERVAR Y PERSONALIZAR" at bounding box center [1030, 554] width 255 height 53
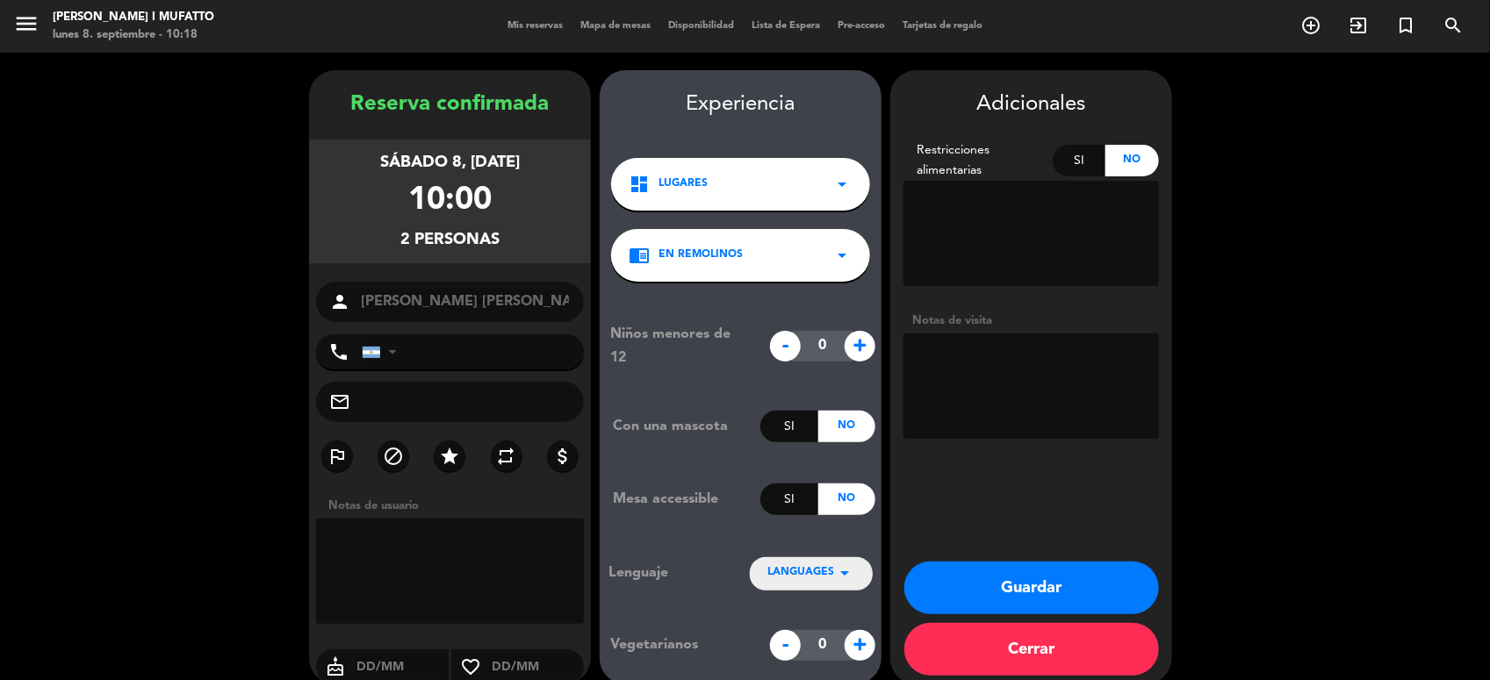
scroll to position [22, 0]
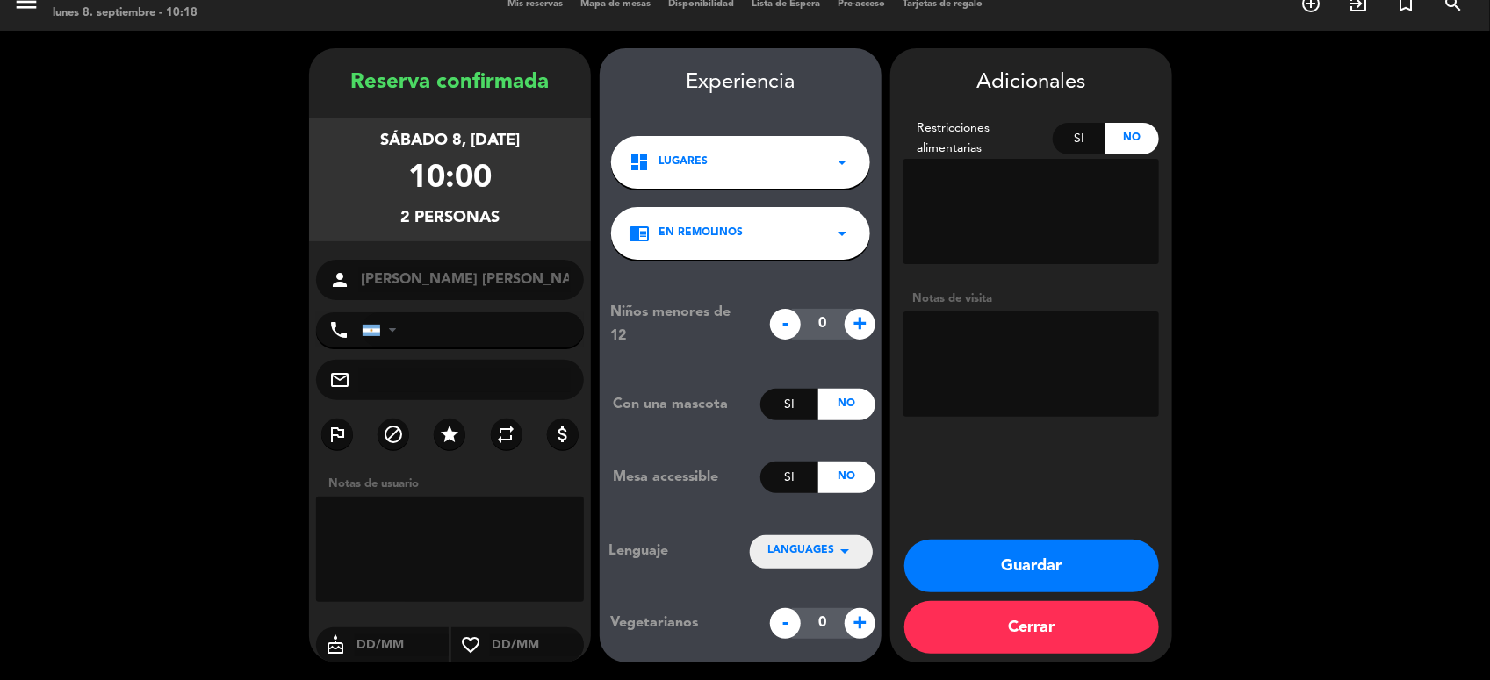
click at [1028, 568] on button "Guardar" at bounding box center [1031, 566] width 255 height 53
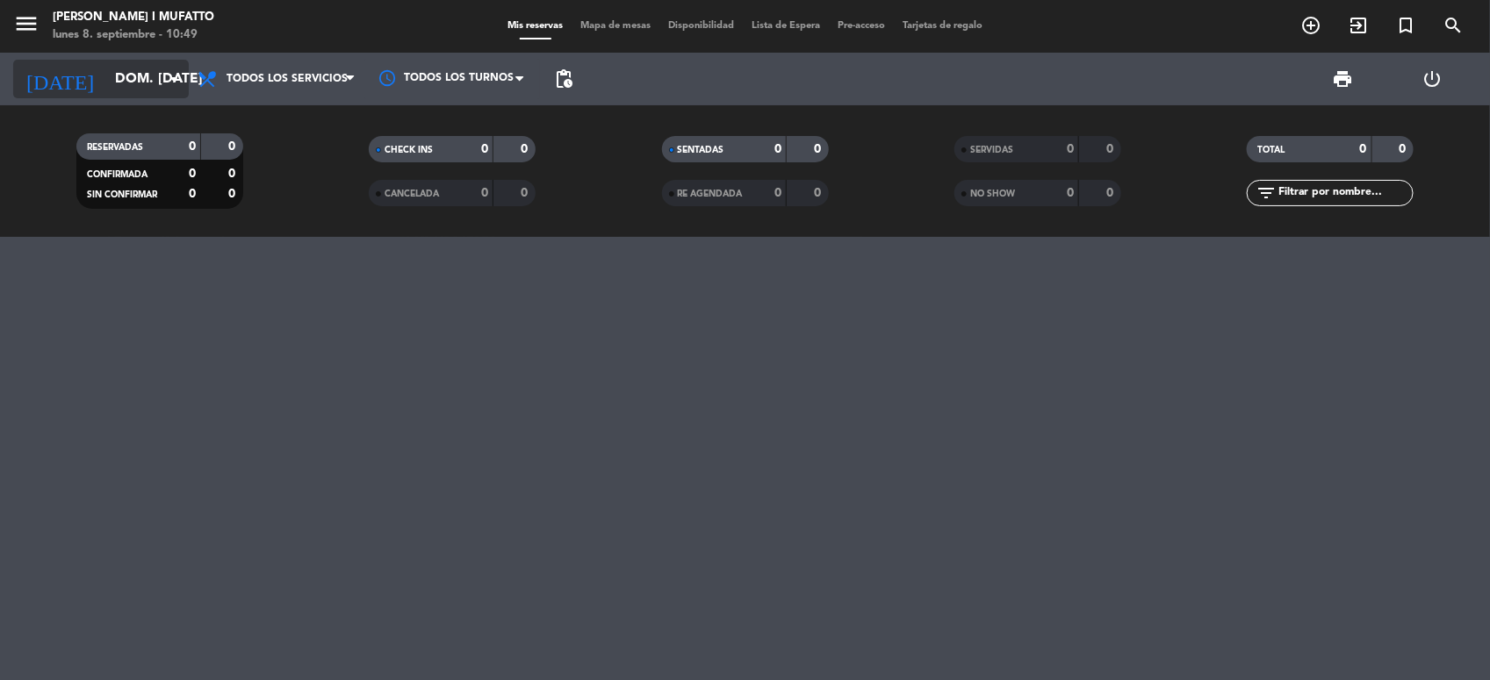
click at [134, 75] on input "dom. [DATE]" at bounding box center [198, 79] width 185 height 34
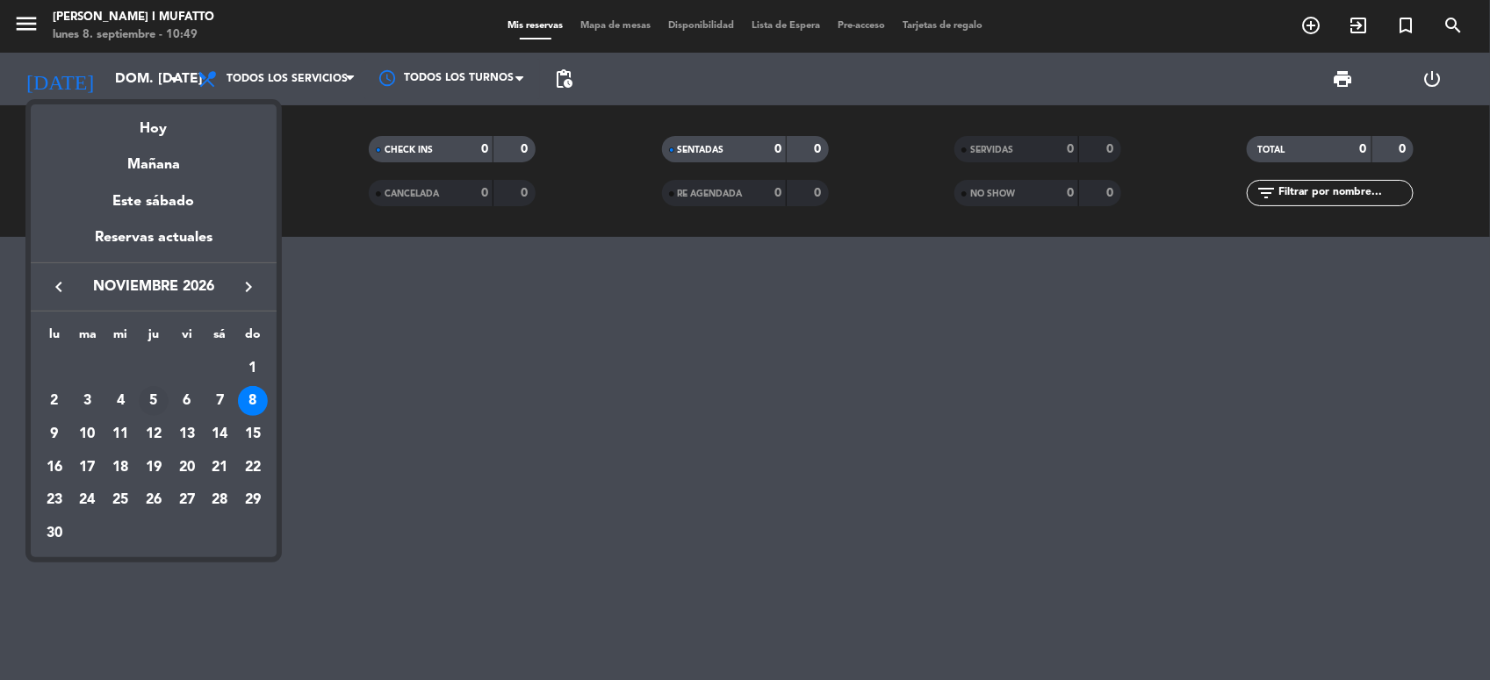
click at [154, 406] on div "5" at bounding box center [154, 401] width 30 height 30
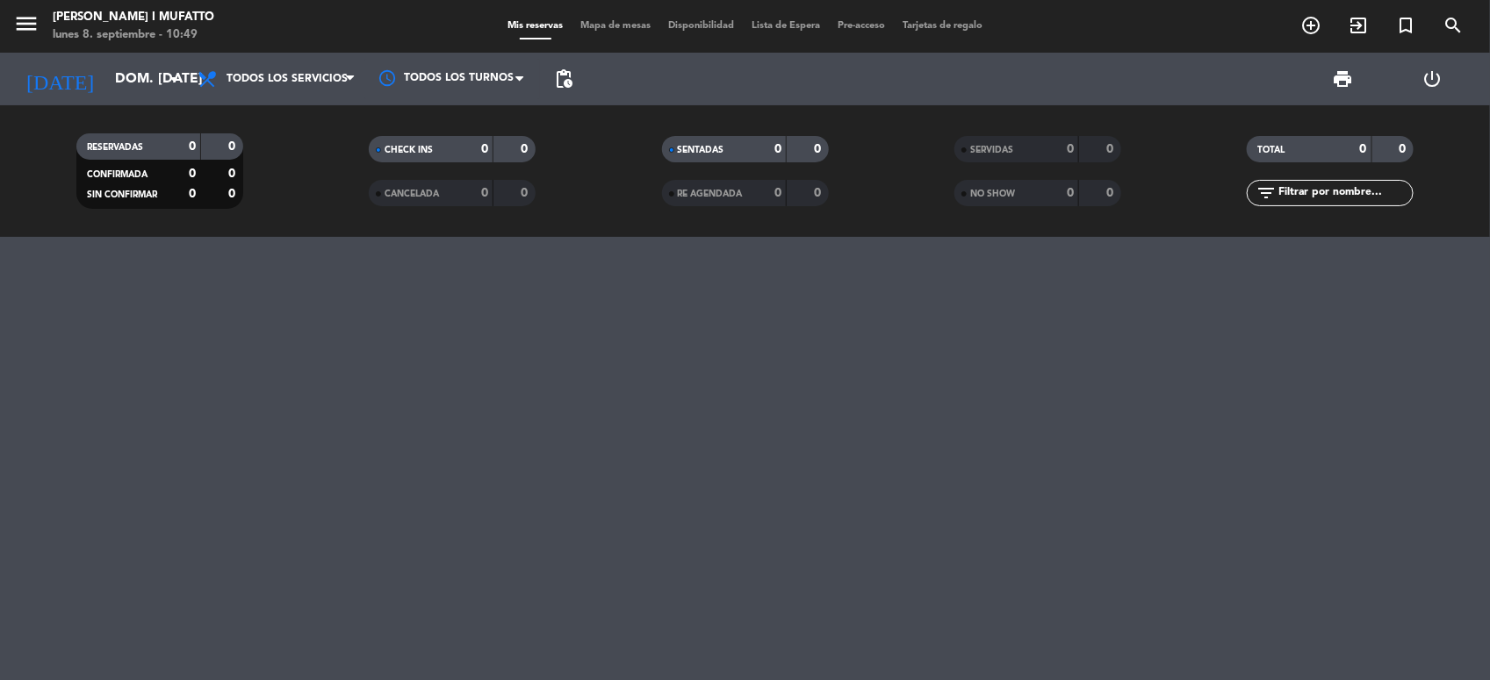
type input "jue. [DATE]"
click at [1313, 24] on icon "add_circle_outline" at bounding box center [1310, 25] width 21 height 21
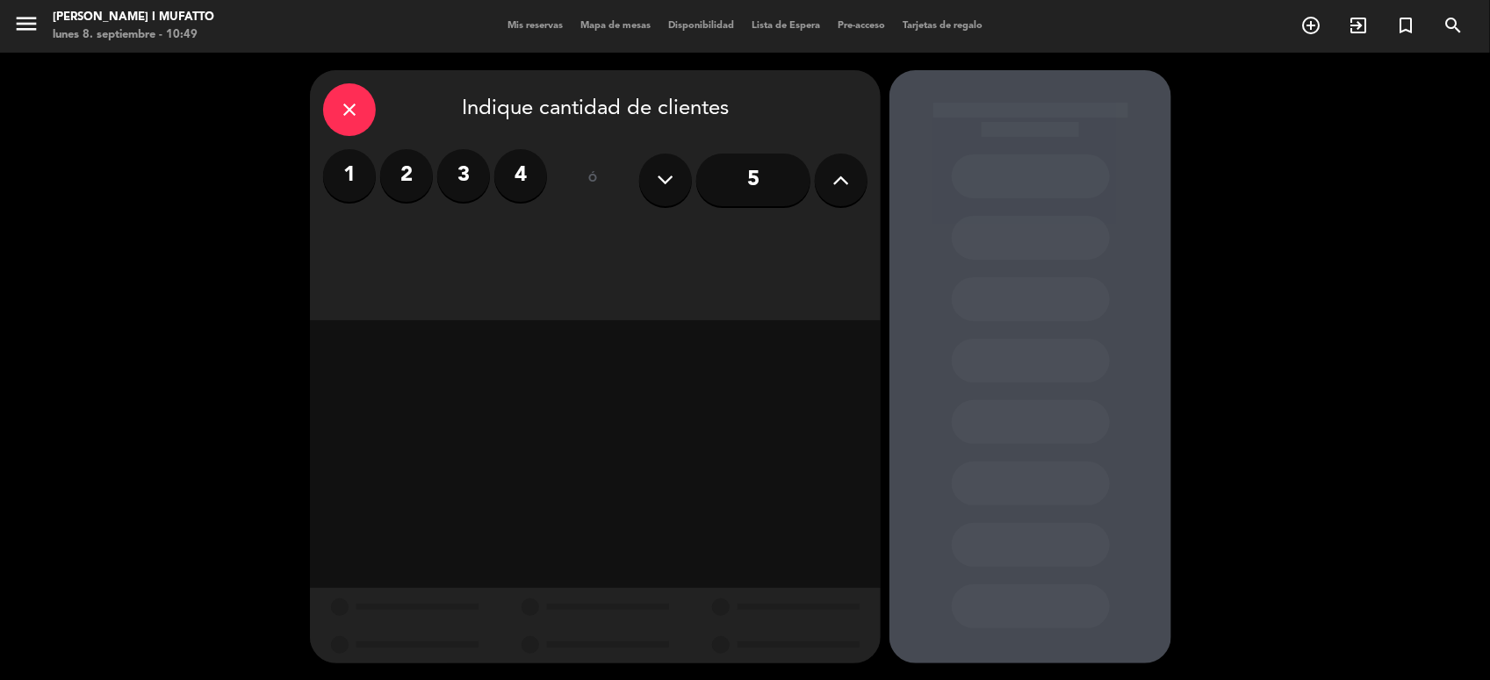
click at [515, 180] on label "4" at bounding box center [520, 175] width 53 height 53
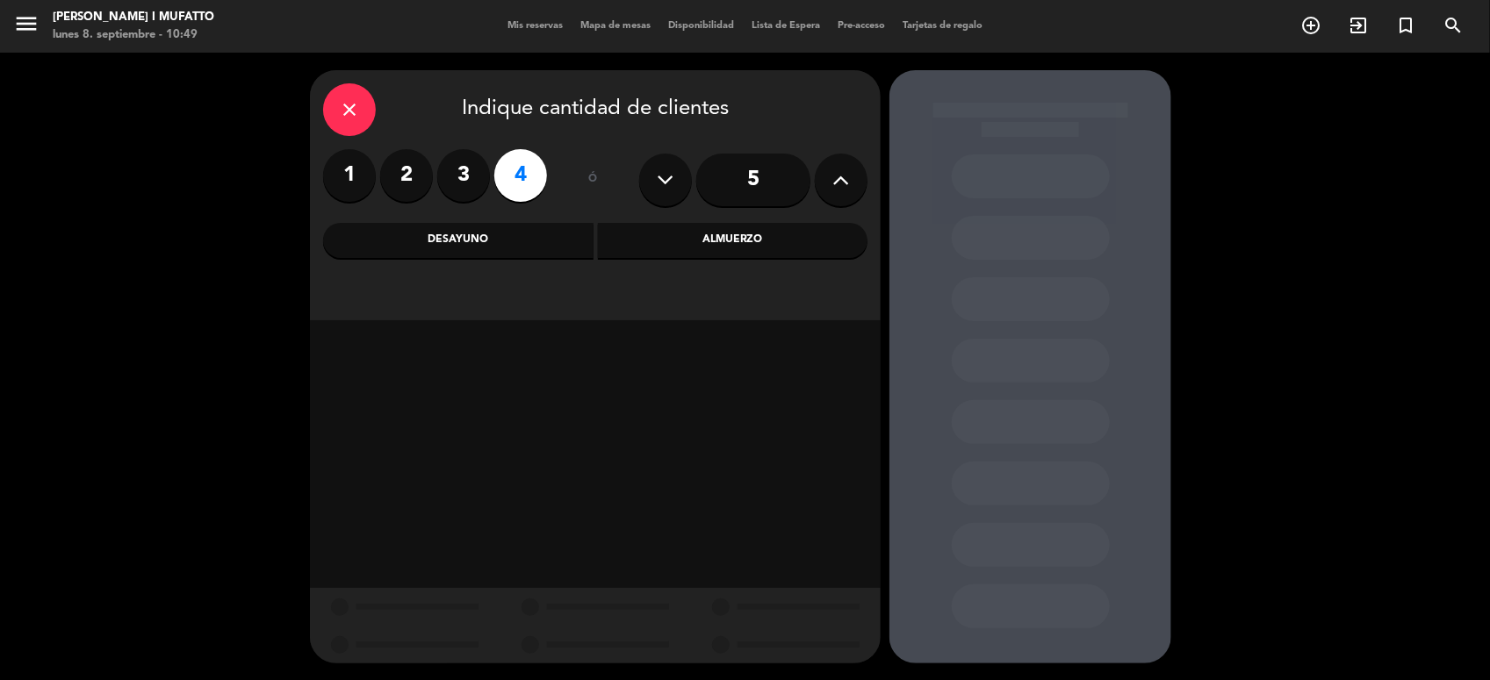
click at [542, 238] on div "Desayuno" at bounding box center [458, 240] width 270 height 35
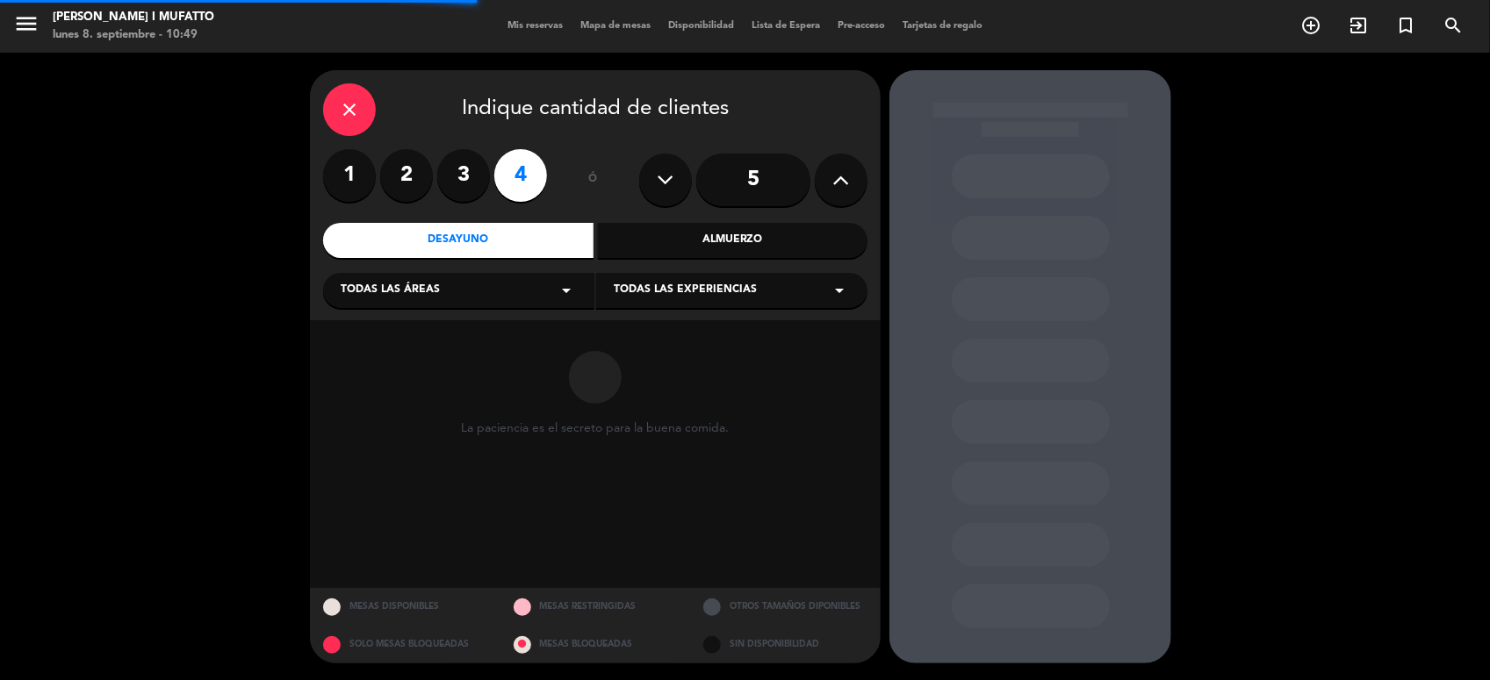
click at [629, 282] on span "Todas las experiencias" at bounding box center [685, 291] width 143 height 18
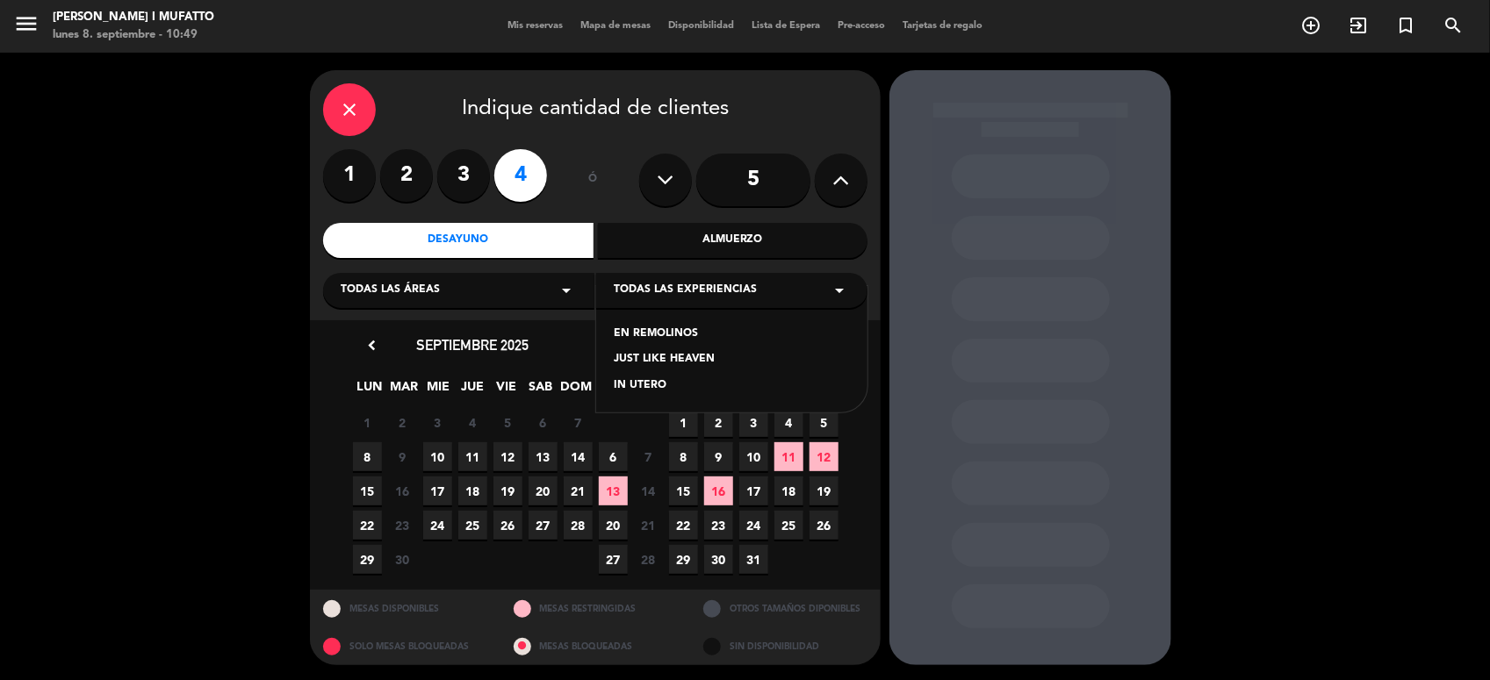
click at [648, 334] on div "EN REMOLINOS" at bounding box center [732, 335] width 236 height 18
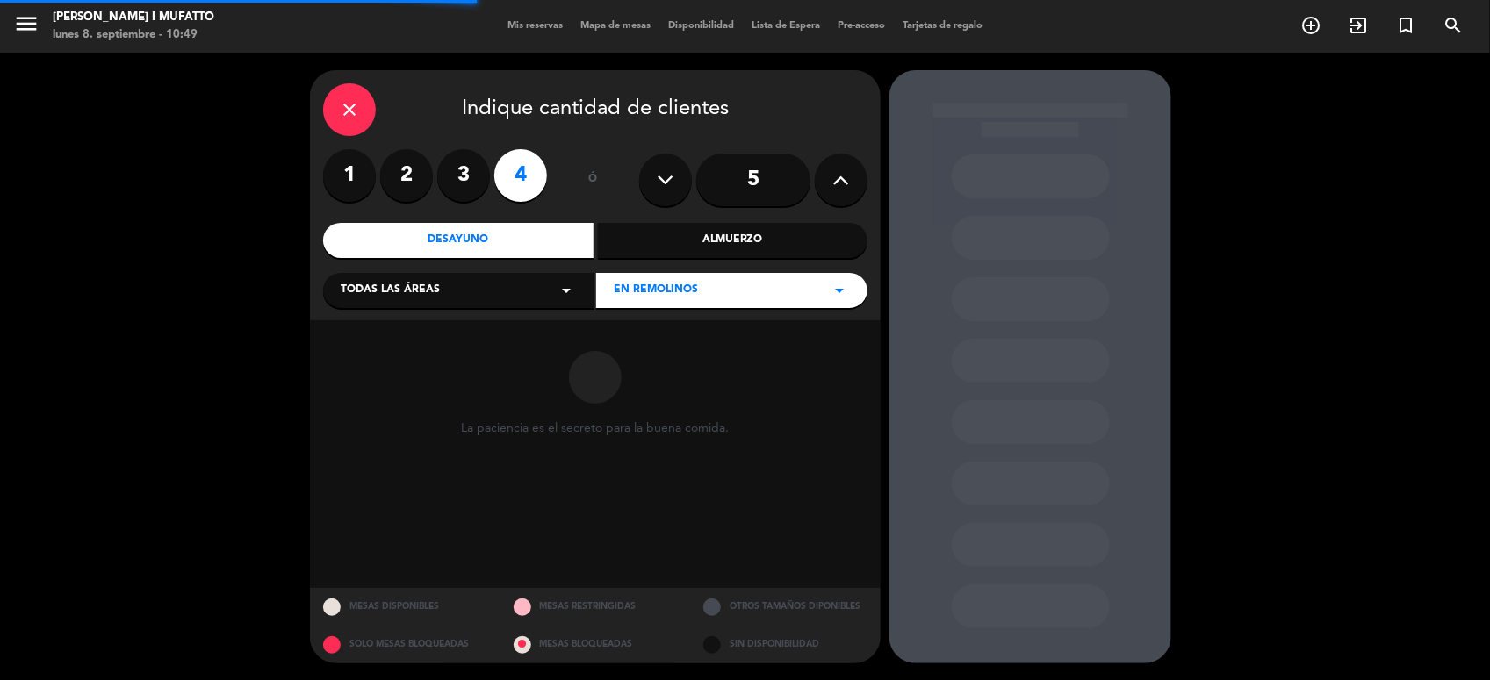
click at [657, 281] on div "EN REMOLINOS arrow_drop_down" at bounding box center [731, 290] width 271 height 35
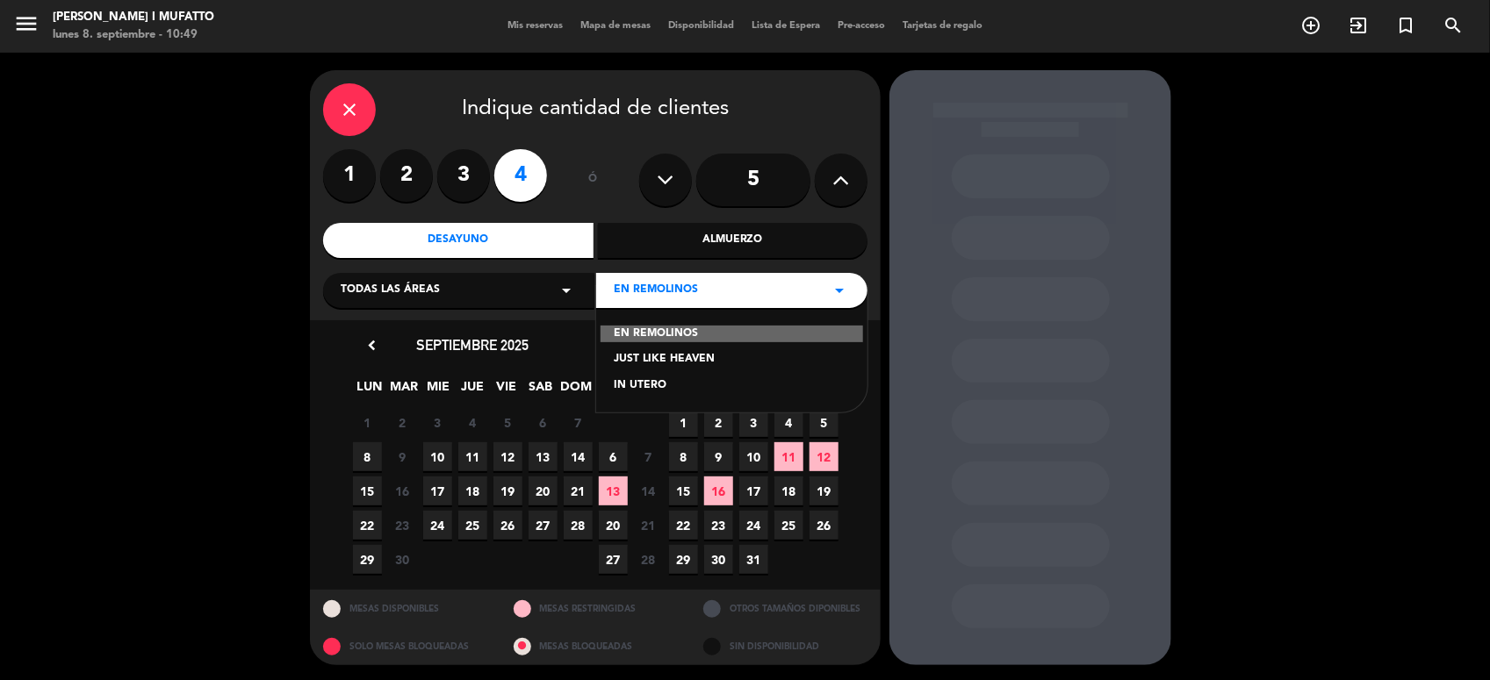
click at [668, 358] on div "JUST LIKE HEAVEN" at bounding box center [732, 360] width 236 height 18
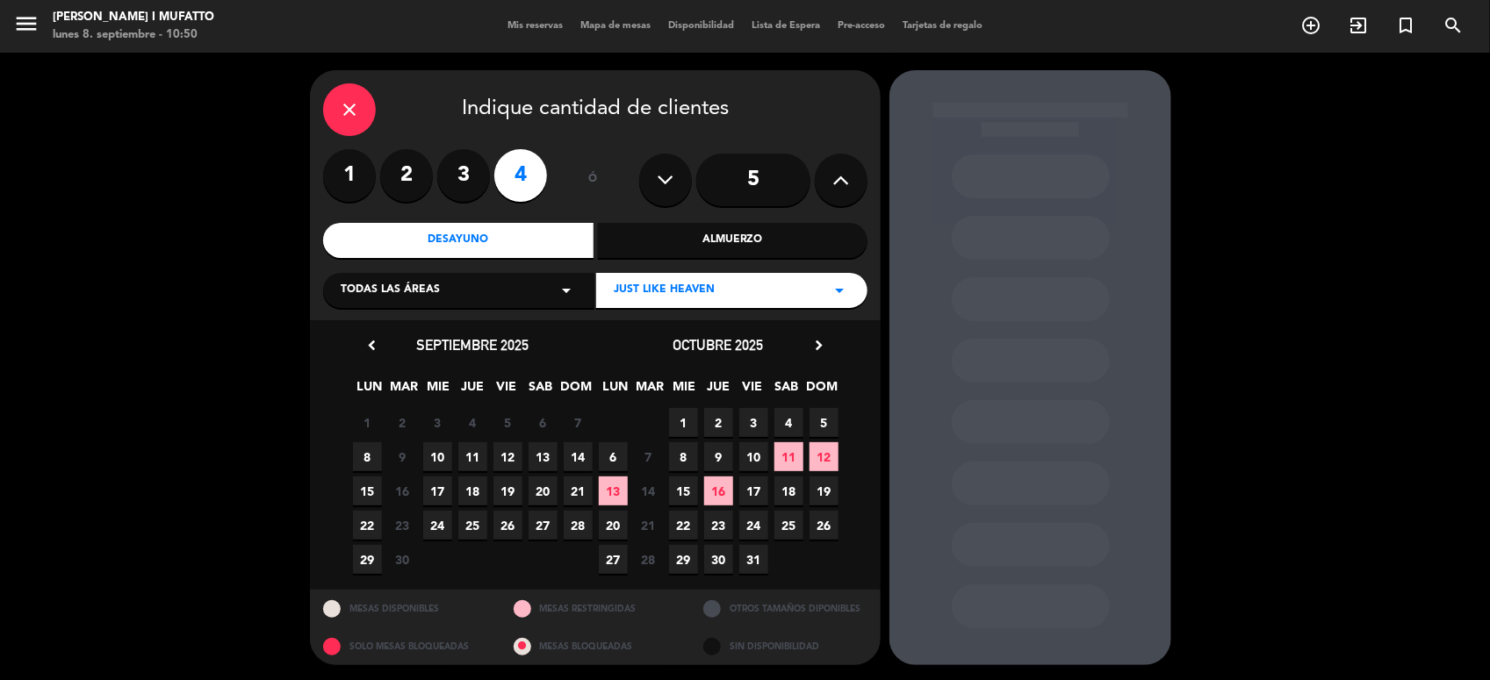
click at [823, 340] on icon "chevron_right" at bounding box center [818, 345] width 18 height 18
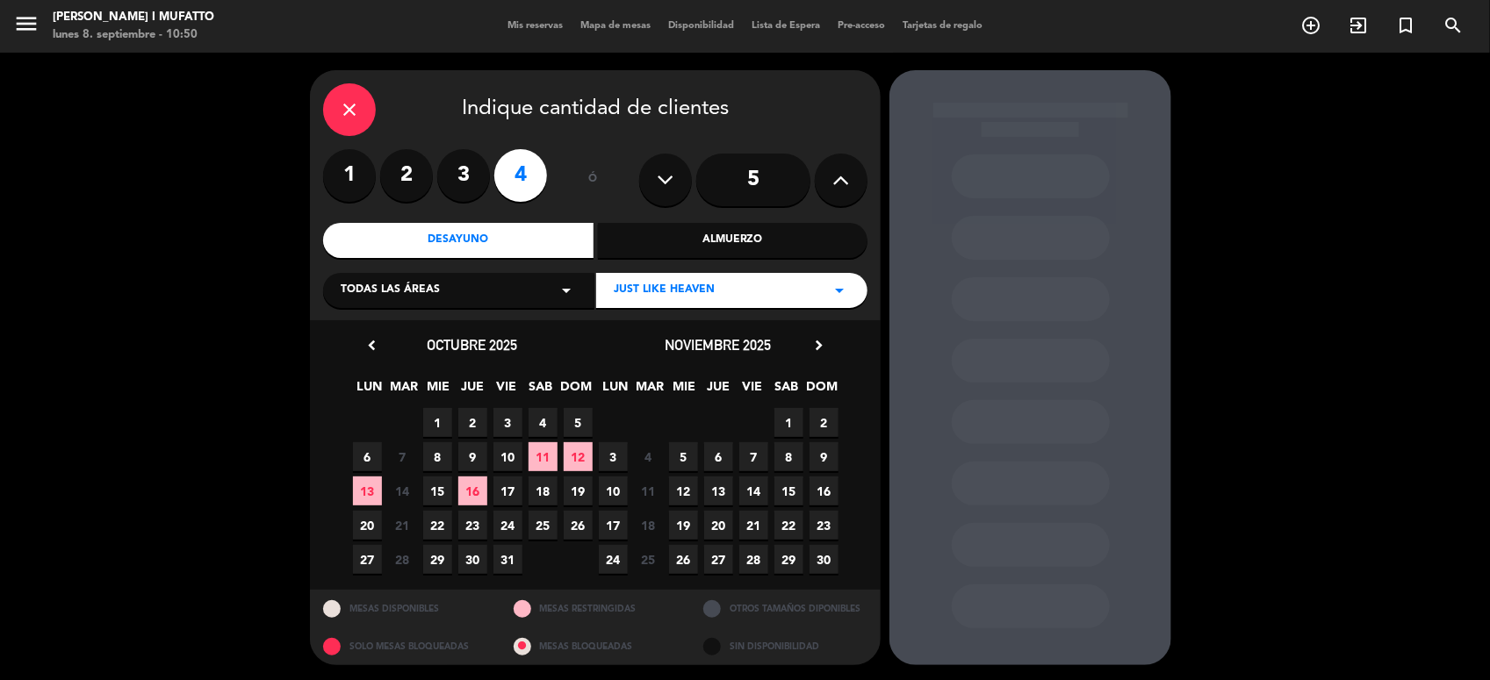
click at [690, 455] on span "5" at bounding box center [683, 456] width 29 height 29
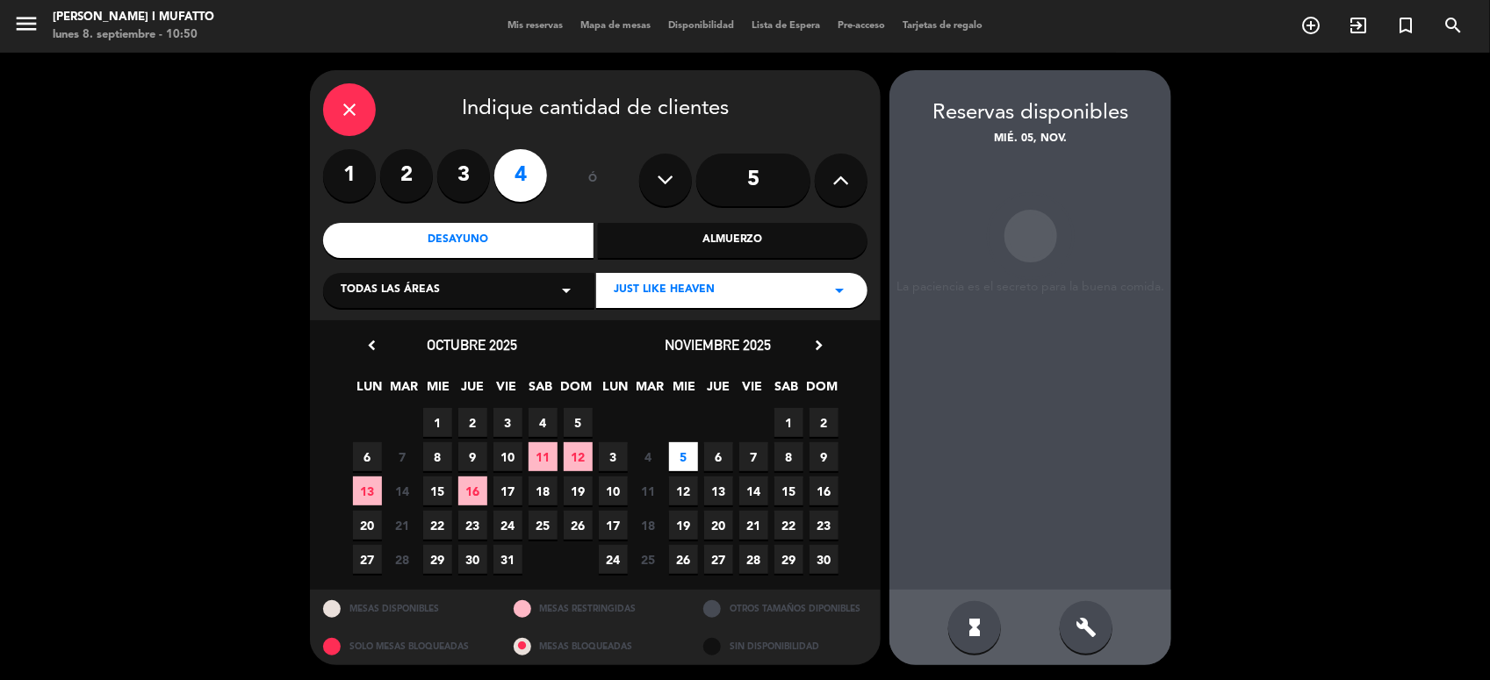
scroll to position [1, 0]
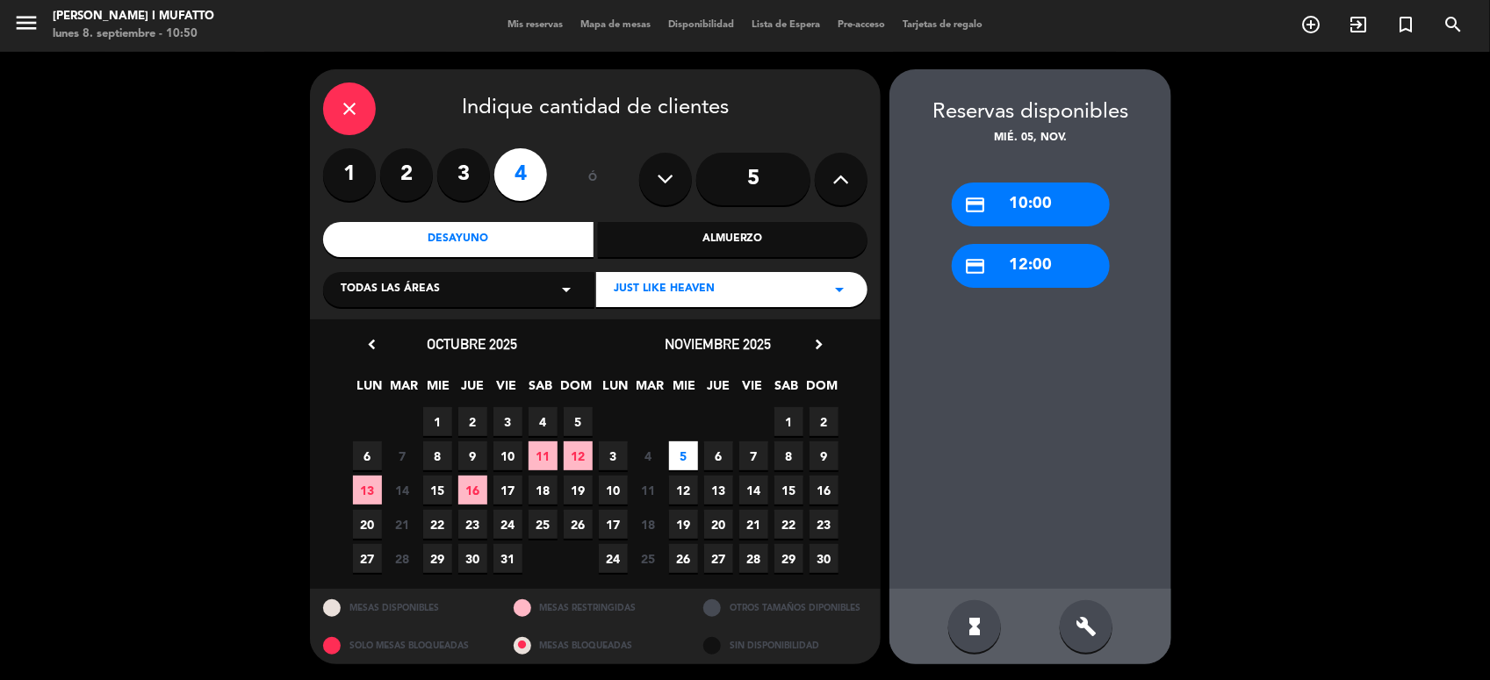
click at [986, 183] on div "credit_card 10:00" at bounding box center [1031, 205] width 158 height 44
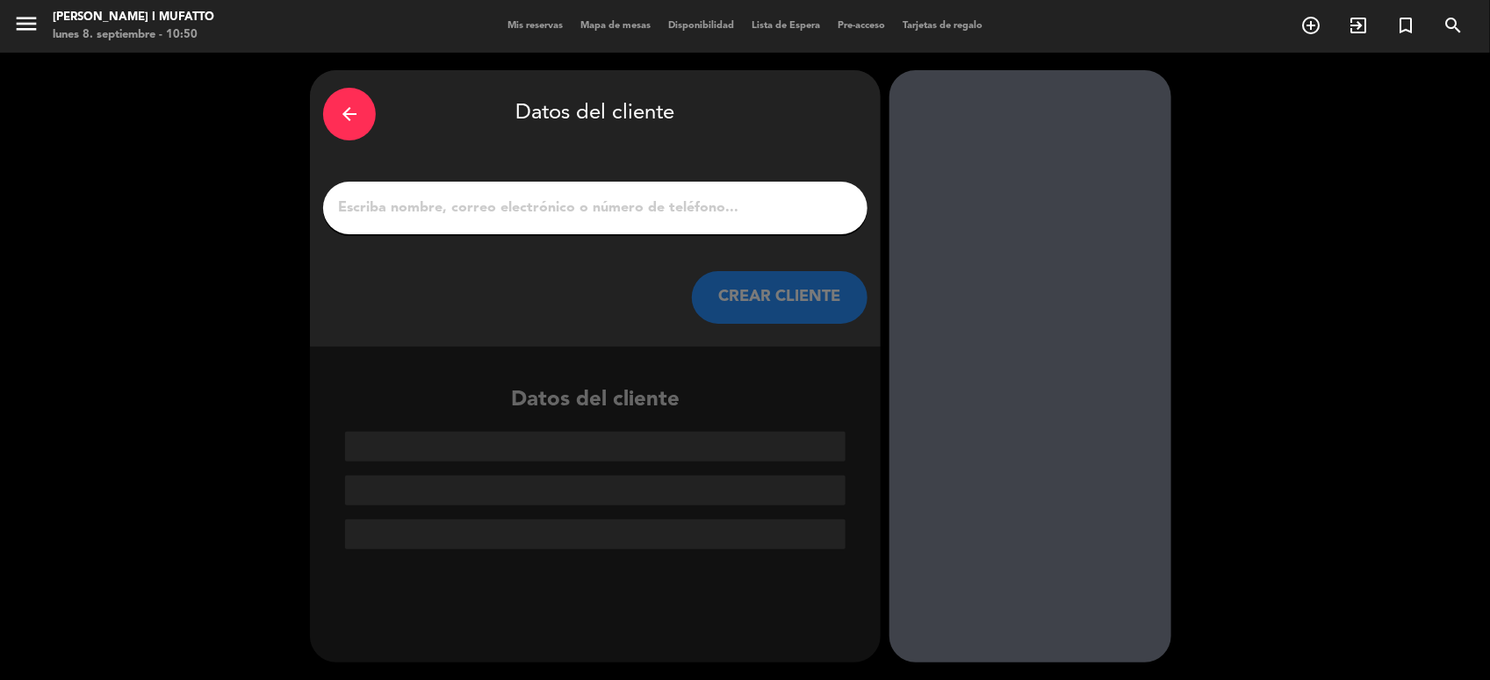
scroll to position [0, 0]
drag, startPoint x: 672, startPoint y: 183, endPoint x: 663, endPoint y: 195, distance: 15.1
click at [663, 195] on div at bounding box center [595, 208] width 544 height 53
click at [663, 196] on input "1" at bounding box center [595, 208] width 518 height 25
paste input "[PERSON_NAME]"
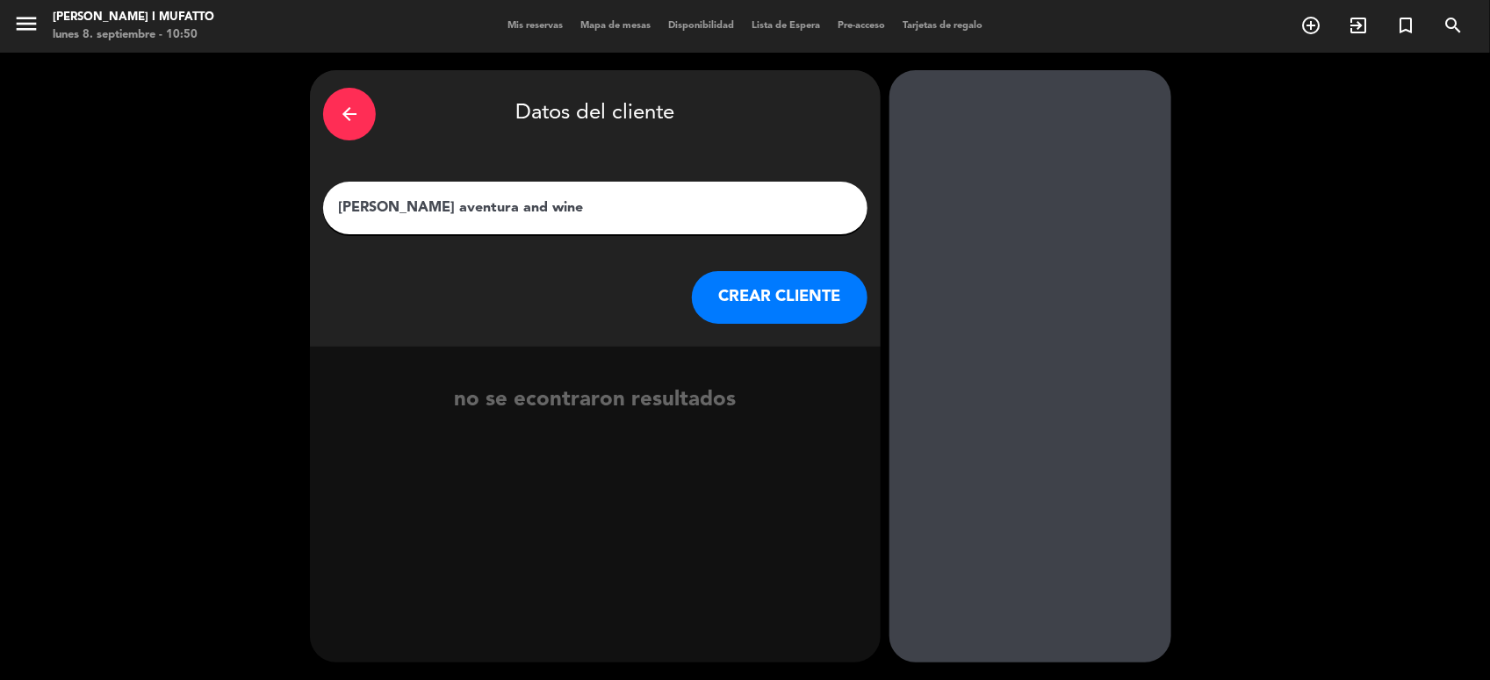
type input "[PERSON_NAME] aventura and wine"
click at [761, 282] on button "CREAR CLIENTE" at bounding box center [780, 297] width 176 height 53
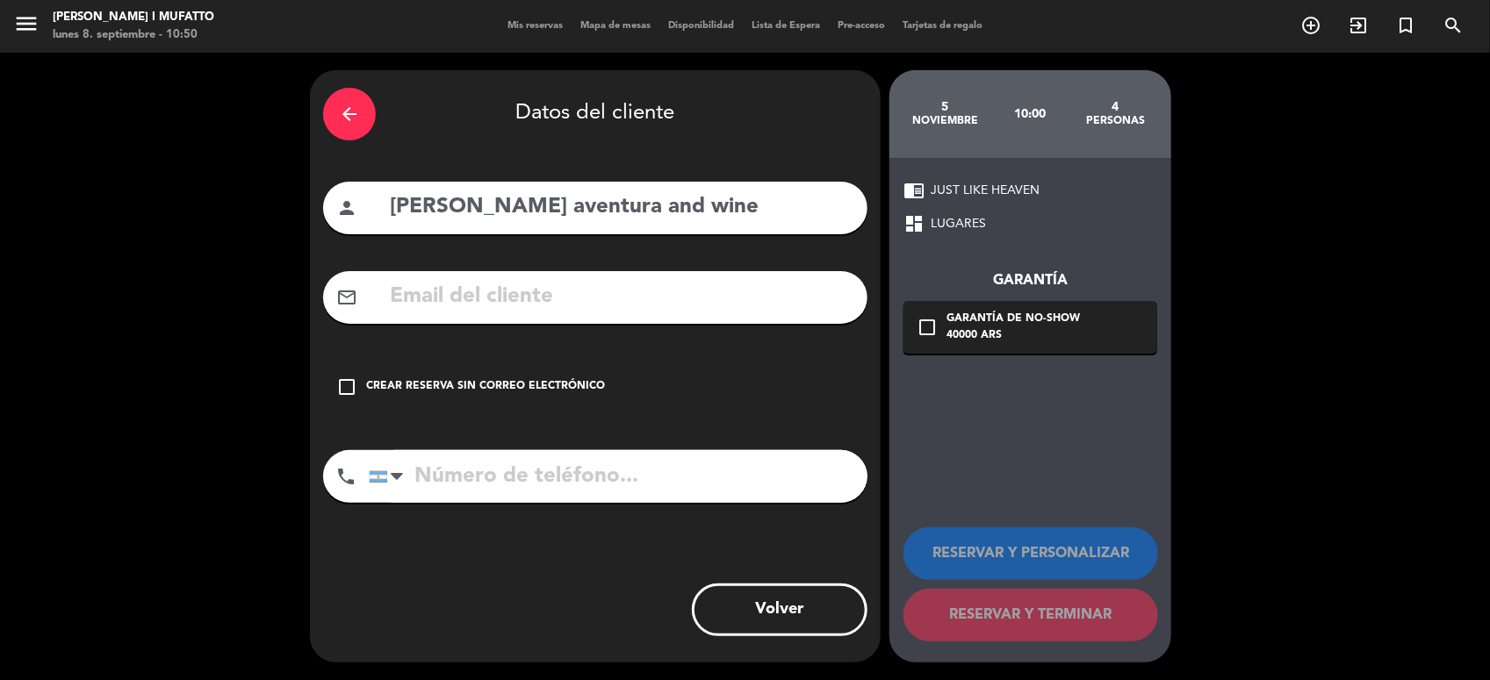
click at [366, 411] on div "check_box_outline_blank Crear reserva sin correo electrónico" at bounding box center [595, 387] width 544 height 53
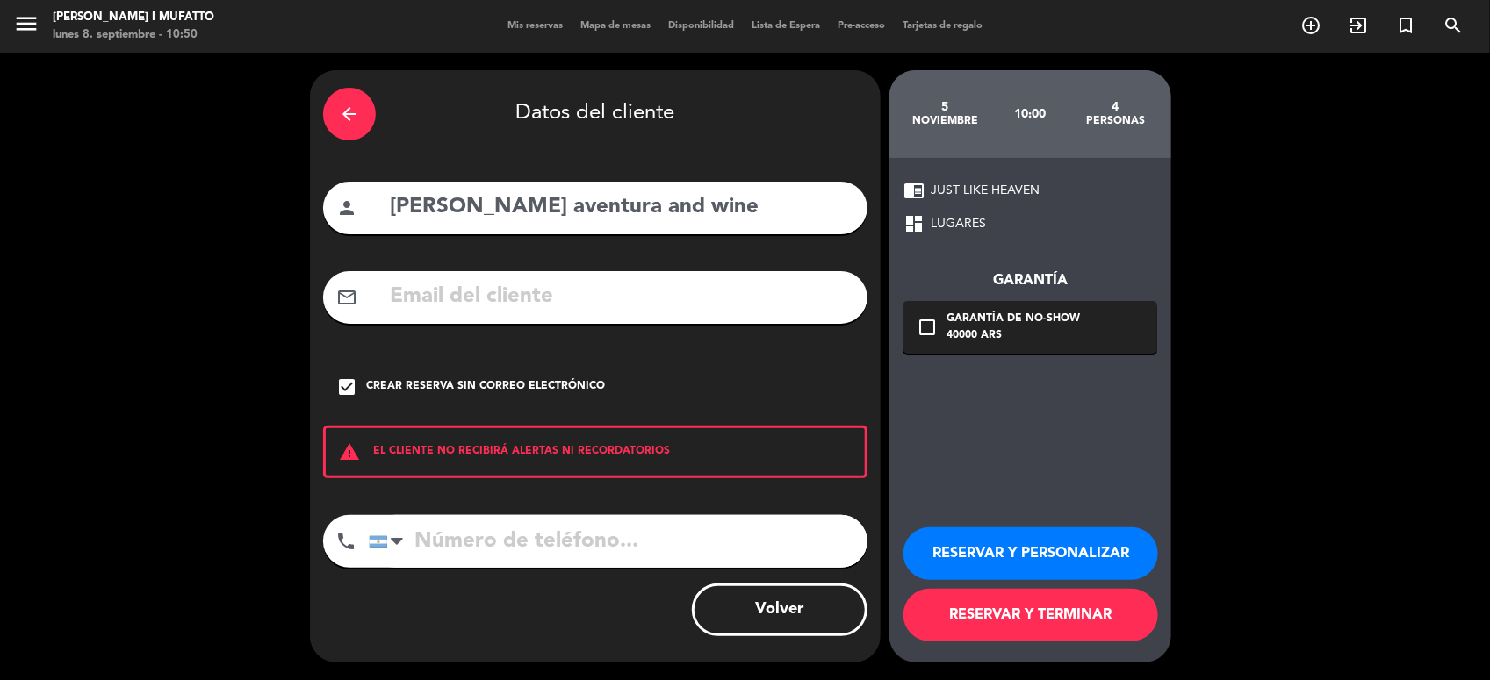
click at [1007, 553] on button "RESERVAR Y PERSONALIZAR" at bounding box center [1030, 554] width 255 height 53
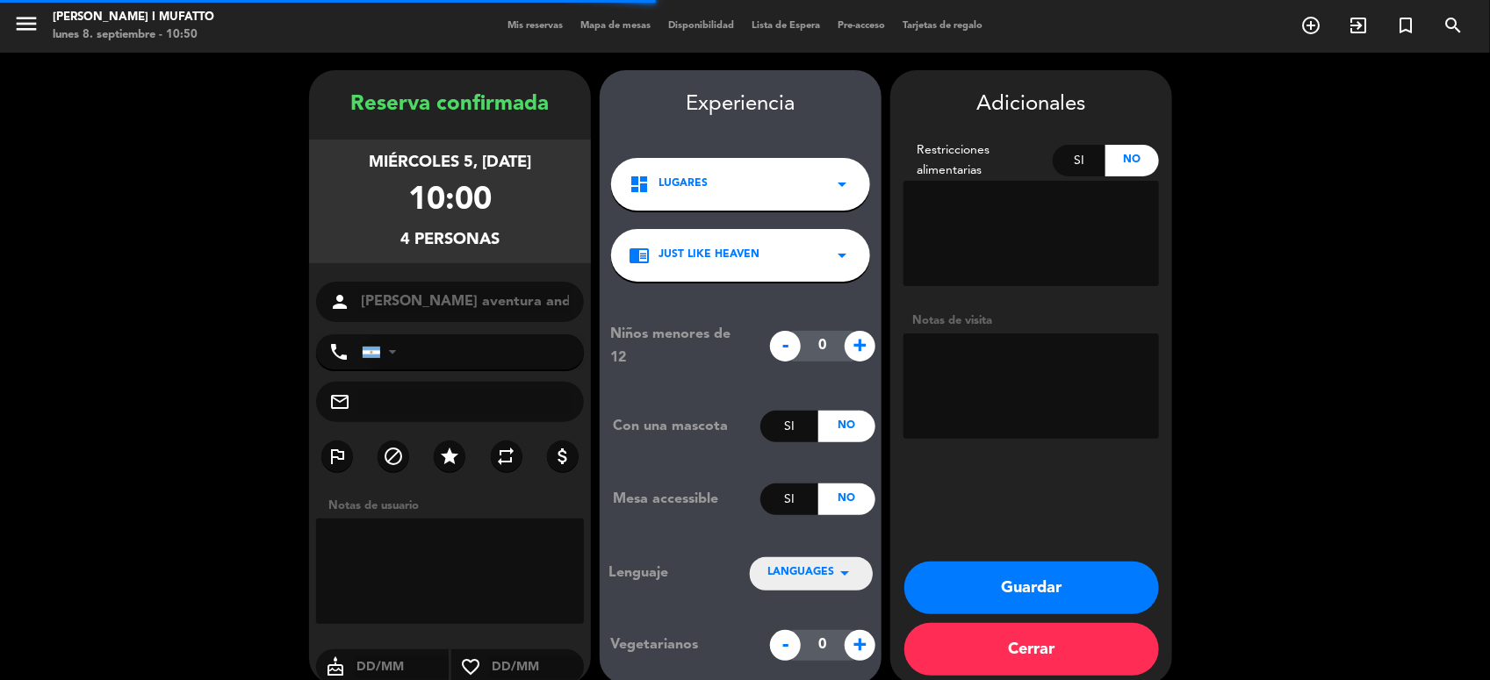
scroll to position [22, 0]
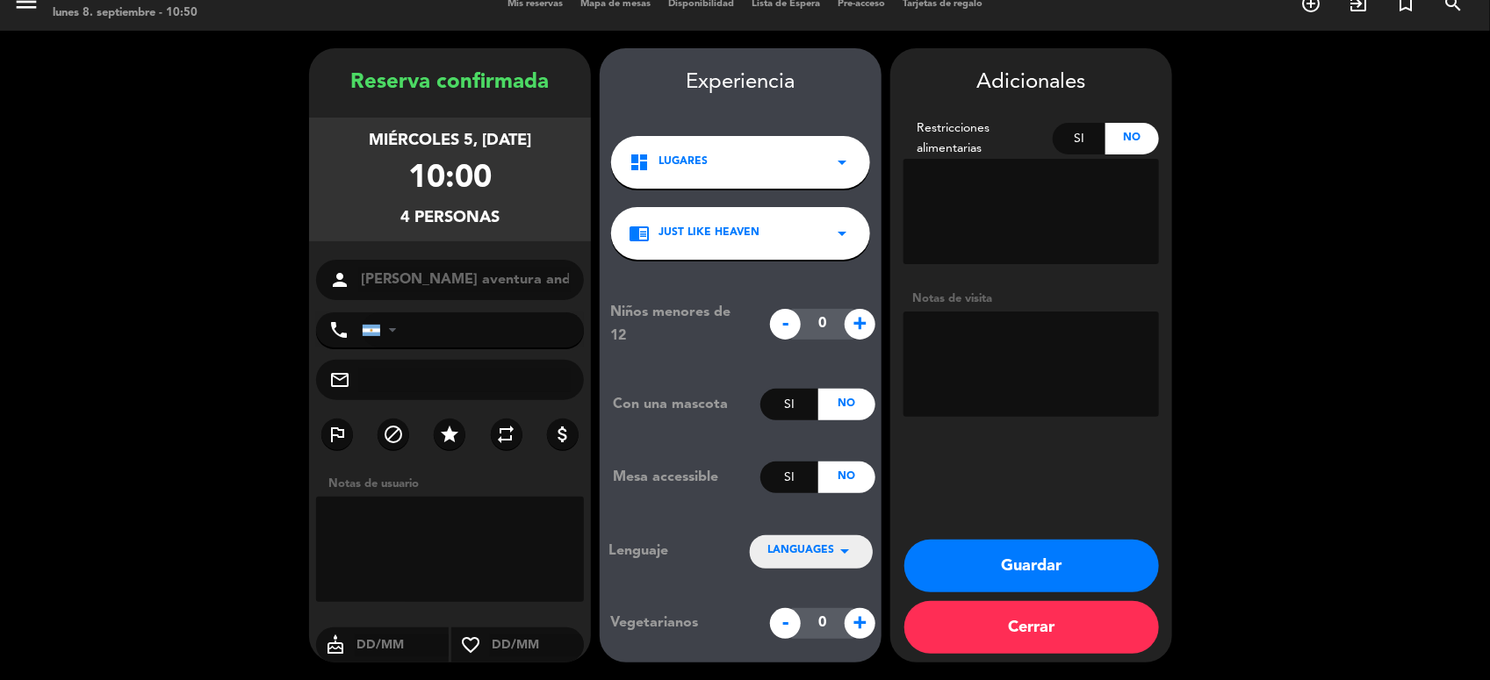
click at [1030, 338] on textarea at bounding box center [1030, 364] width 255 height 105
type textarea "paga agencia-just liike heaven en privado"
click at [975, 558] on button "Guardar" at bounding box center [1031, 566] width 255 height 53
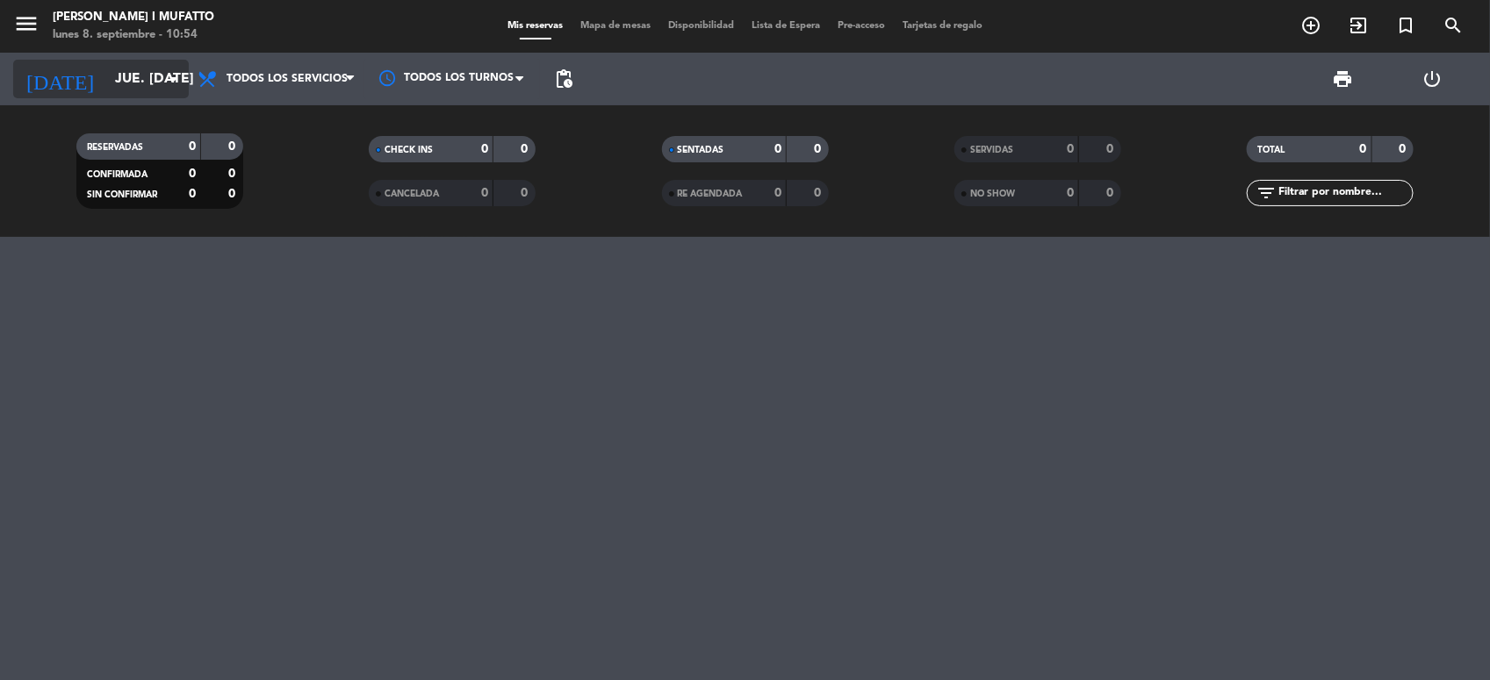
click at [152, 95] on input "jue. [DATE]" at bounding box center [198, 79] width 185 height 34
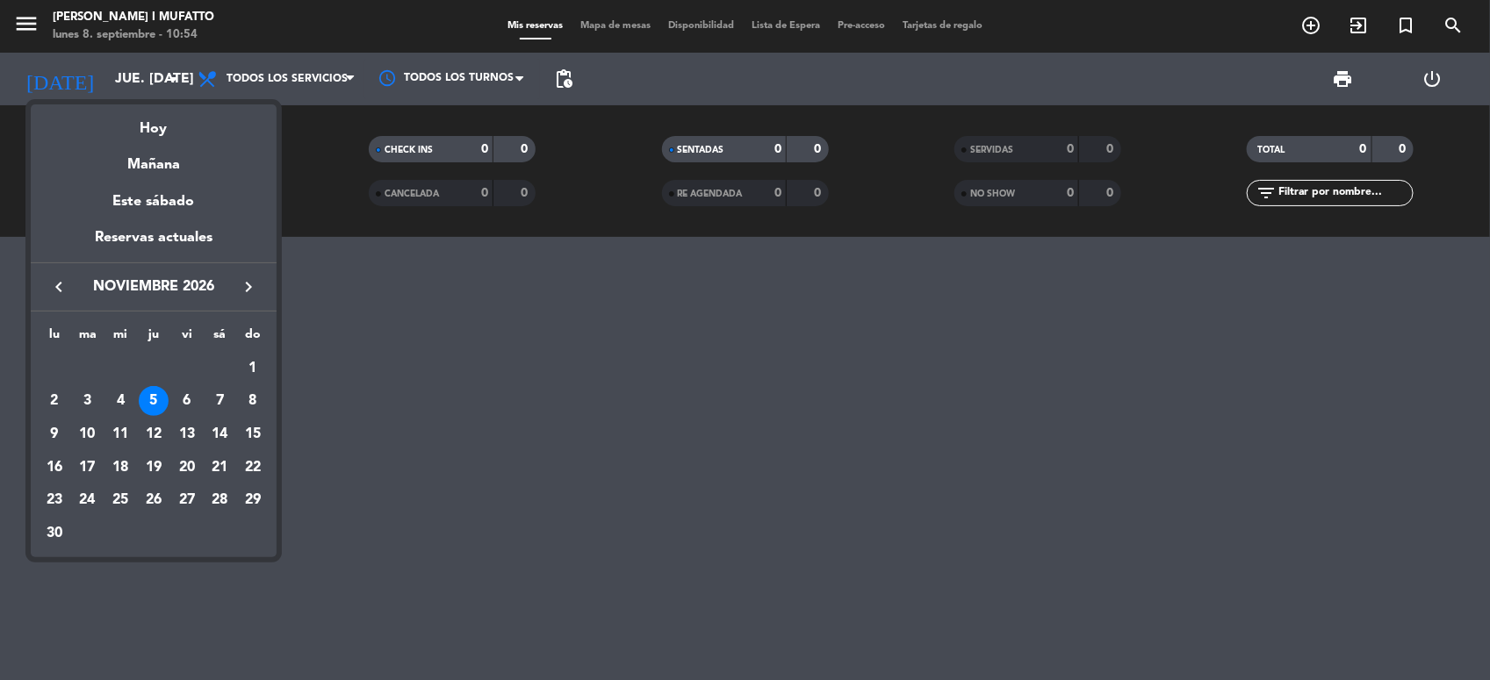
click at [143, 396] on div "5" at bounding box center [154, 401] width 30 height 30
